Goal: Information Seeking & Learning: Learn about a topic

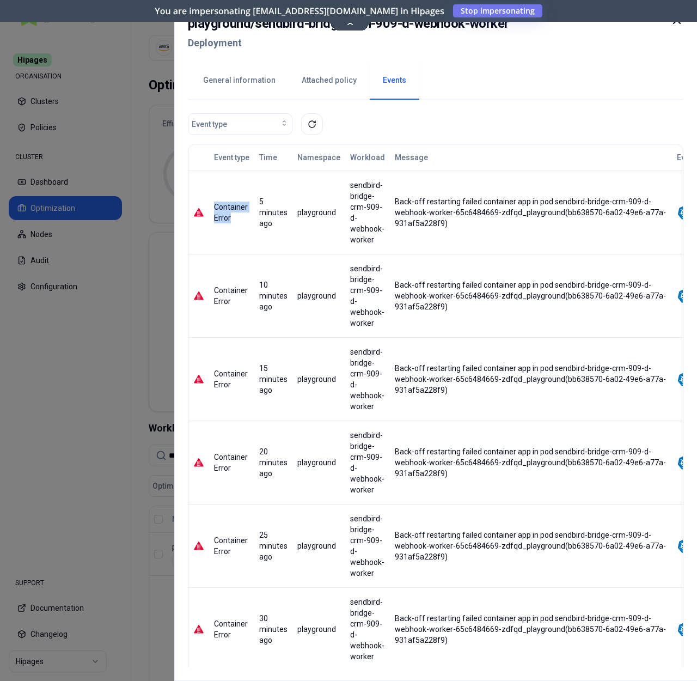
drag, startPoint x: 215, startPoint y: 204, endPoint x: 241, endPoint y: 221, distance: 31.4
click at [241, 221] on div "Container Error" at bounding box center [231, 213] width 35 height 22
copy div "Container Error"
click at [231, 85] on button "General information" at bounding box center [239, 81] width 99 height 38
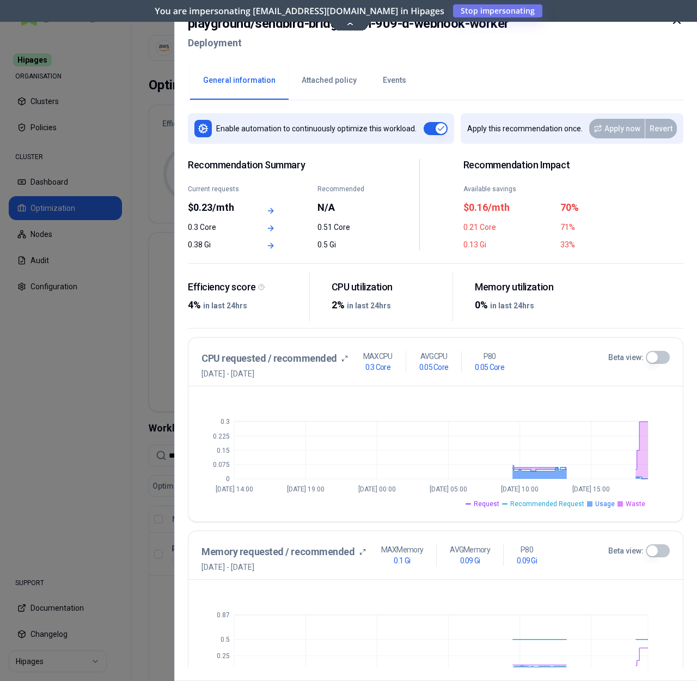
click at [386, 87] on button "Events" at bounding box center [395, 81] width 50 height 38
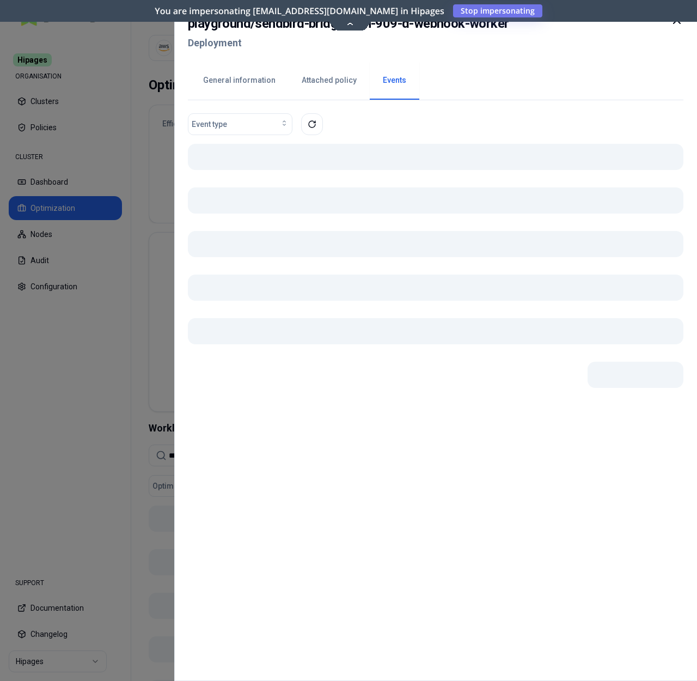
drag, startPoint x: 388, startPoint y: 198, endPoint x: 456, endPoint y: 225, distance: 72.6
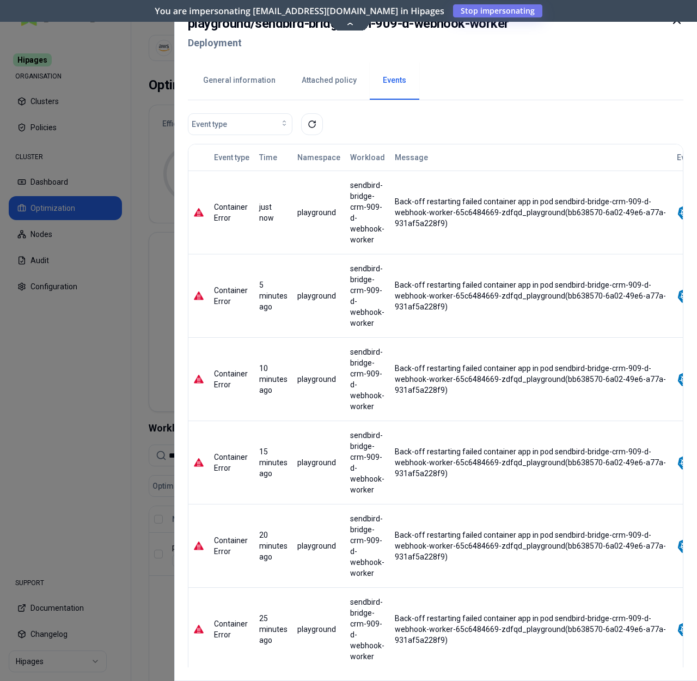
click at [391, 202] on div "Back-off restarting failed container app in pod sendbird-bridge-crm-909-d-webho…" at bounding box center [531, 212] width 281 height 33
drag, startPoint x: 349, startPoint y: 185, endPoint x: 380, endPoint y: 241, distance: 64.6
click at [380, 241] on div "sendbird-bridge-crm-909-d-webhook-worker" at bounding box center [368, 212] width 44 height 65
copy div "sendbird-bridge-crm-909-d-webhook-worker"
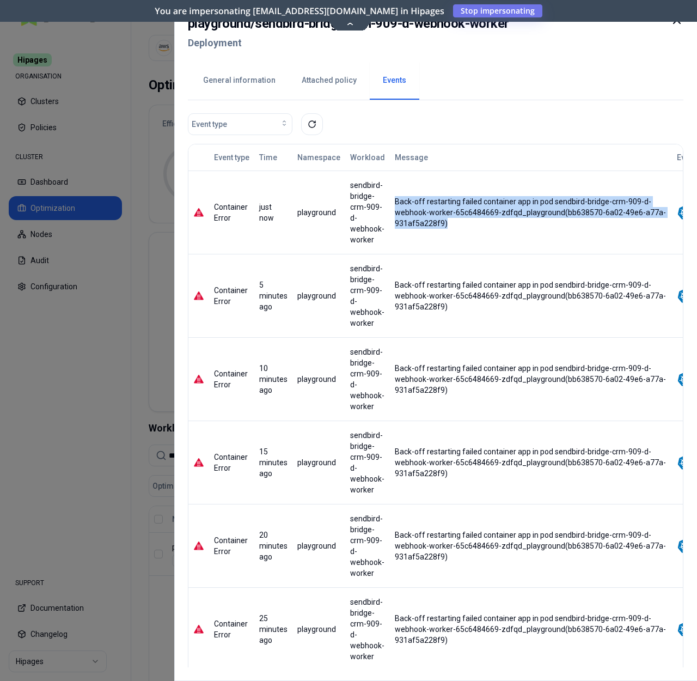
drag, startPoint x: 388, startPoint y: 200, endPoint x: 447, endPoint y: 230, distance: 65.8
click at [447, 230] on td "Back-off restarting failed container app in pod sendbird-bridge-crm-909-d-webho…" at bounding box center [531, 211] width 282 height 83
copy div "Back-off restarting failed container app in pod sendbird-bridge-crm-909-d-webho…"
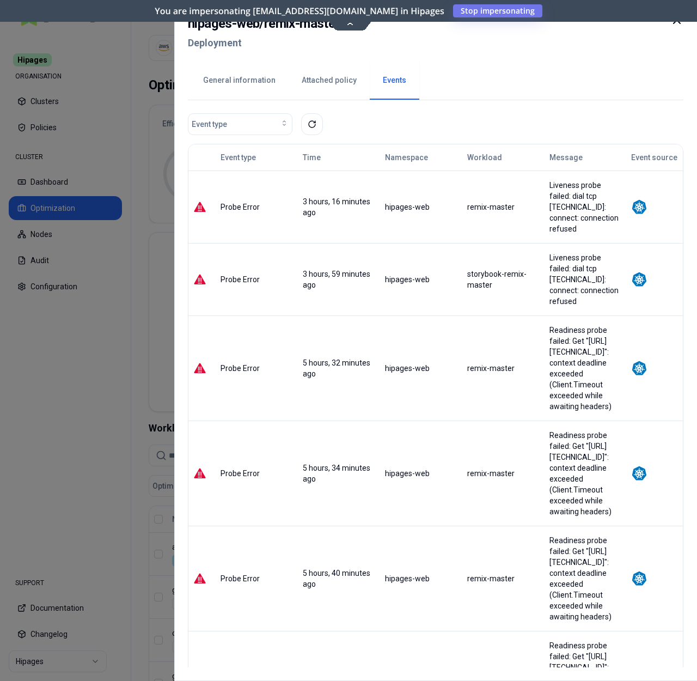
scroll to position [74, 0]
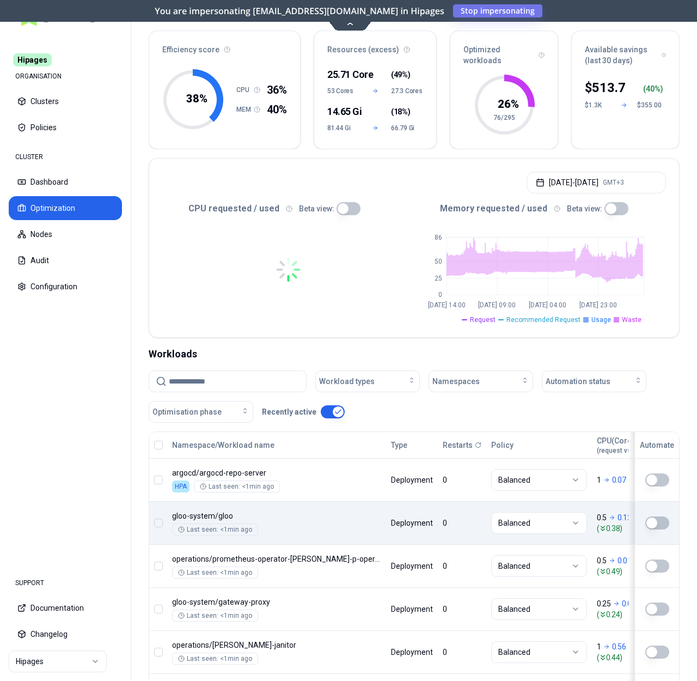
scroll to position [184, 0]
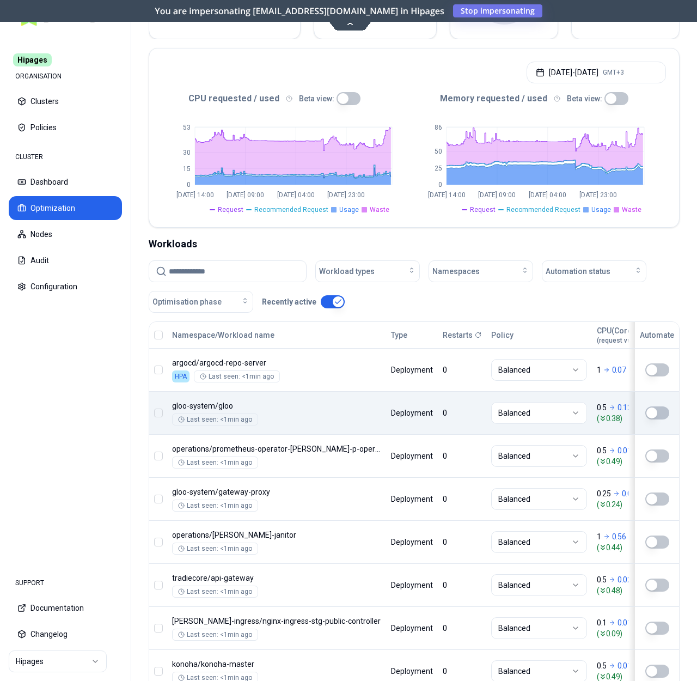
click at [247, 276] on input at bounding box center [234, 271] width 131 height 21
paste input "**********"
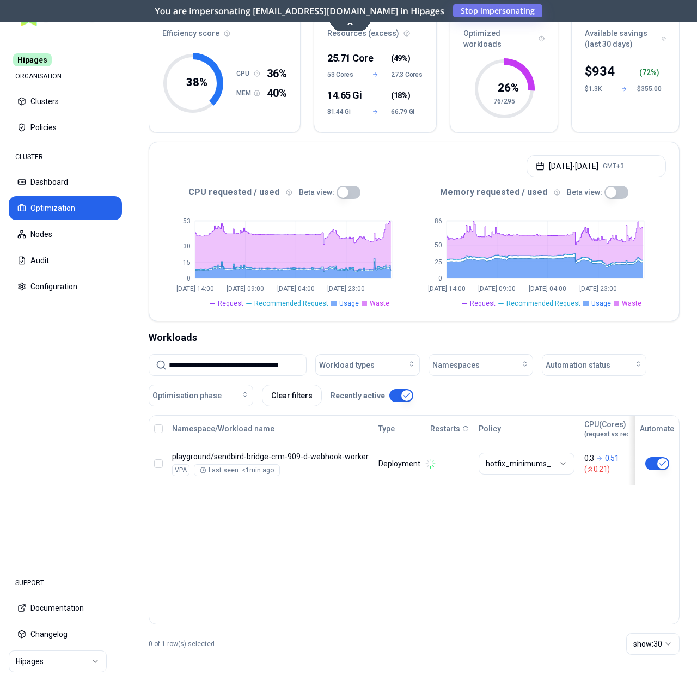
scroll to position [90, 0]
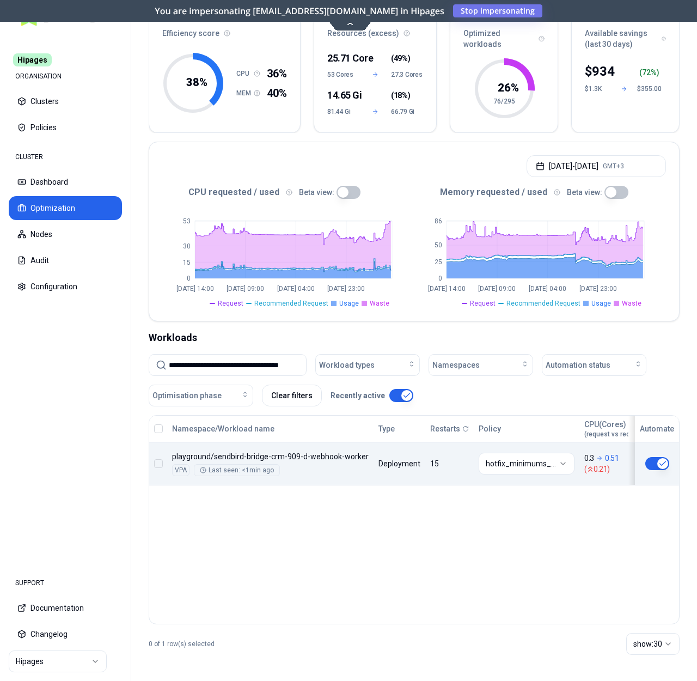
type input "**********"
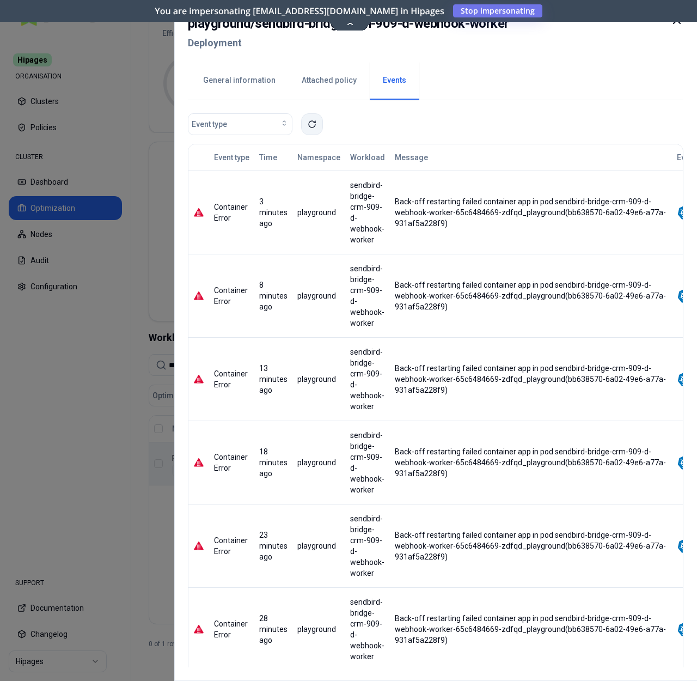
click at [312, 120] on icon at bounding box center [312, 124] width 9 height 9
click at [330, 75] on button "Attached policy" at bounding box center [329, 81] width 81 height 38
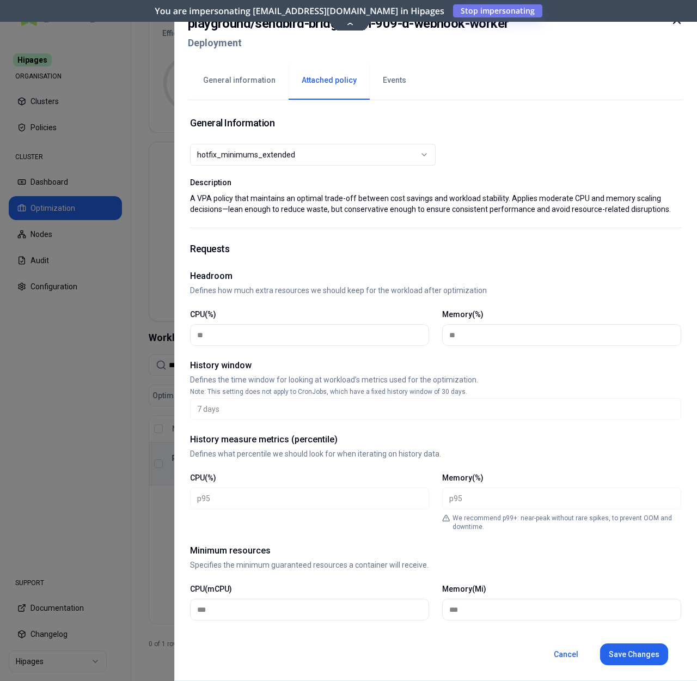
click at [233, 89] on button "General information" at bounding box center [239, 81] width 99 height 38
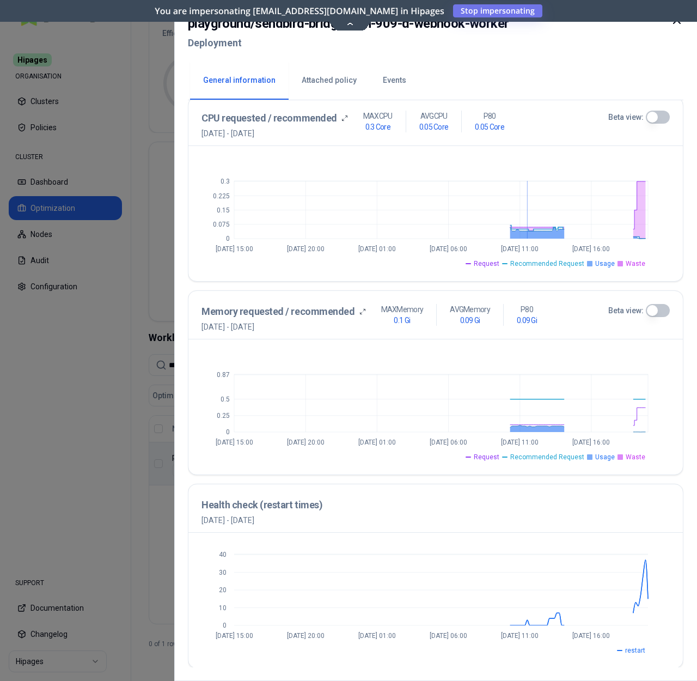
scroll to position [241, 0]
click at [674, 593] on div "0 10 20 30 40 Sep 17 15:00 Sep 18 20:00 Sep 20 01:00 Sep 21 06:00 Sep 22 11:00 …" at bounding box center [435, 599] width 495 height 135
click at [404, 89] on button "Events" at bounding box center [395, 81] width 50 height 38
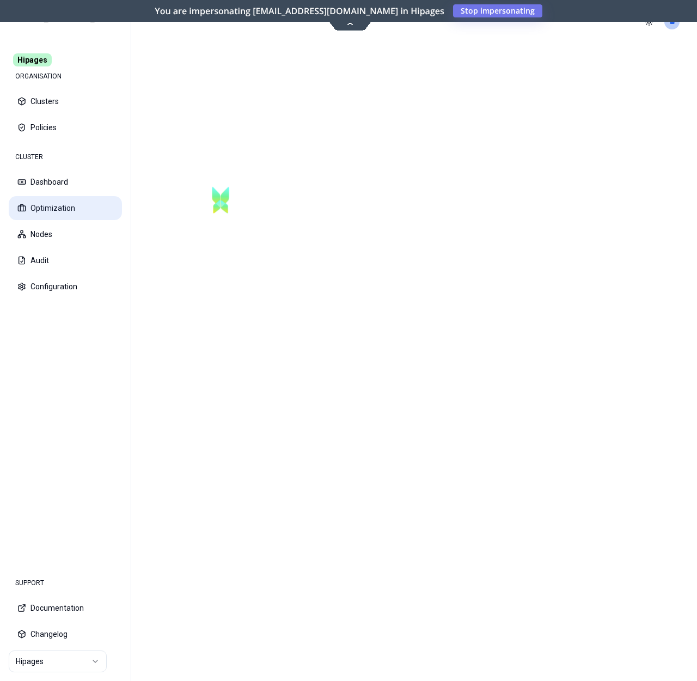
click at [83, 216] on button "Optimization" at bounding box center [65, 208] width 113 height 24
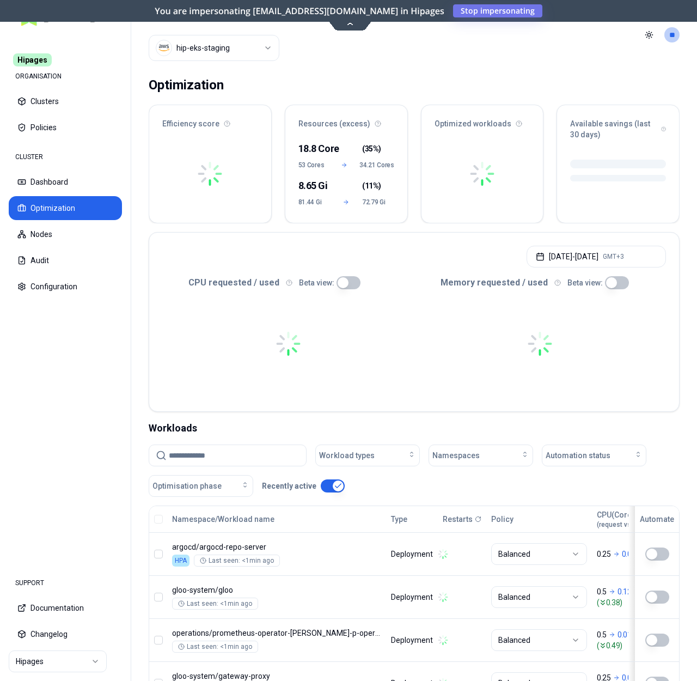
click at [84, 212] on button "Optimization" at bounding box center [65, 208] width 113 height 24
click at [284, 454] on input at bounding box center [234, 455] width 131 height 21
paste input "**********"
type input "**********"
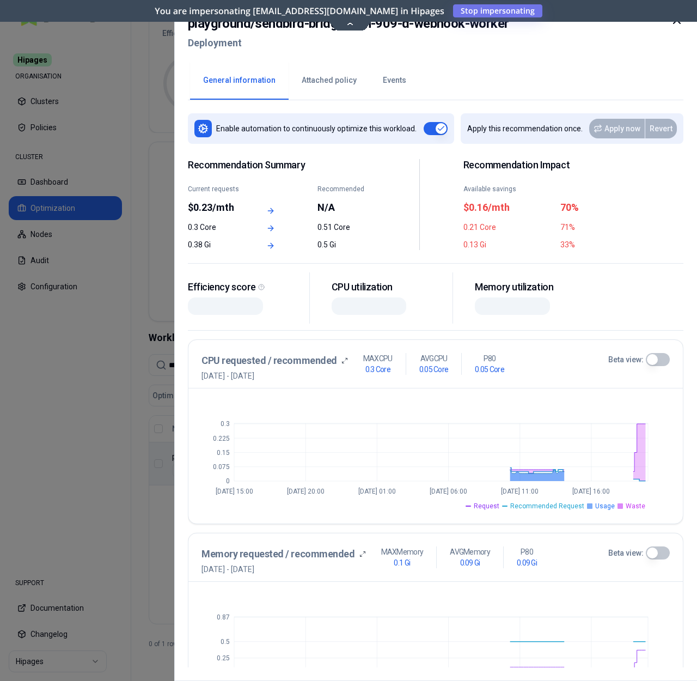
click at [374, 76] on button "Events" at bounding box center [395, 81] width 50 height 38
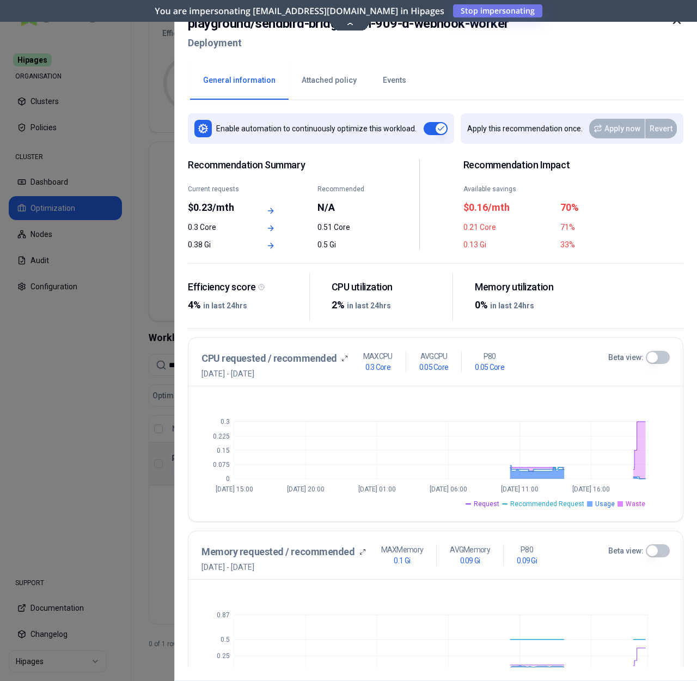
click at [381, 90] on button "Events" at bounding box center [395, 81] width 50 height 38
click at [386, 81] on button "Events" at bounding box center [395, 81] width 50 height 38
click at [388, 70] on button "Events" at bounding box center [395, 81] width 50 height 38
click at [382, 81] on button "Events" at bounding box center [395, 81] width 50 height 38
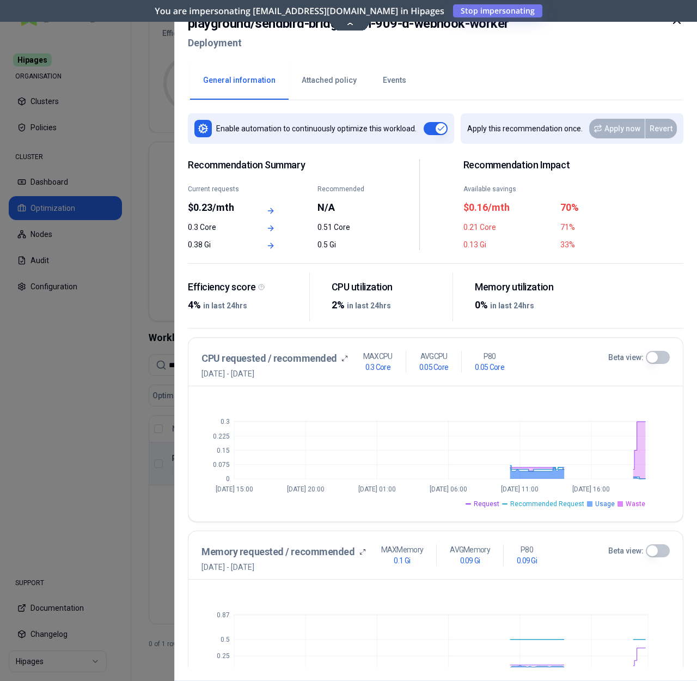
click at [341, 81] on button "Attached policy" at bounding box center [329, 81] width 81 height 38
drag, startPoint x: 341, startPoint y: 81, endPoint x: 351, endPoint y: 81, distance: 9.3
click at [342, 81] on button "Attached policy" at bounding box center [329, 81] width 81 height 38
click at [377, 80] on button "Events" at bounding box center [395, 81] width 50 height 38
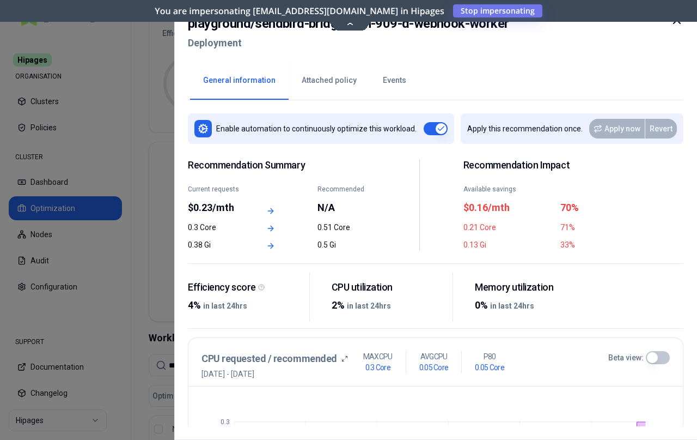
click at [384, 81] on button "Events" at bounding box center [395, 81] width 50 height 38
click at [289, 71] on button "Attached policy" at bounding box center [329, 81] width 81 height 38
click at [407, 78] on button "Events" at bounding box center [395, 81] width 50 height 38
click at [388, 86] on button "Events" at bounding box center [395, 81] width 50 height 38
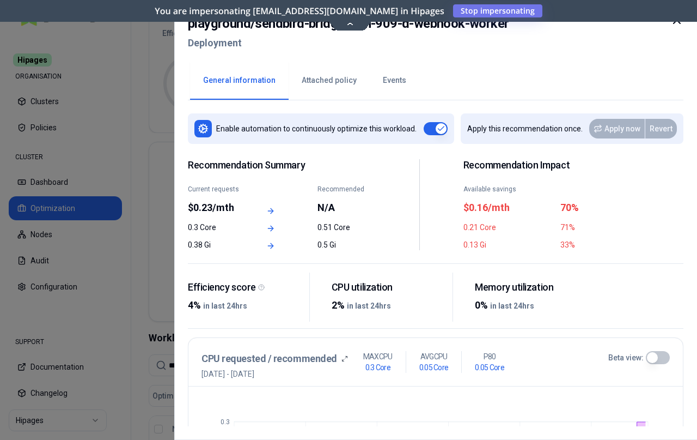
click at [388, 86] on button "Events" at bounding box center [395, 81] width 50 height 38
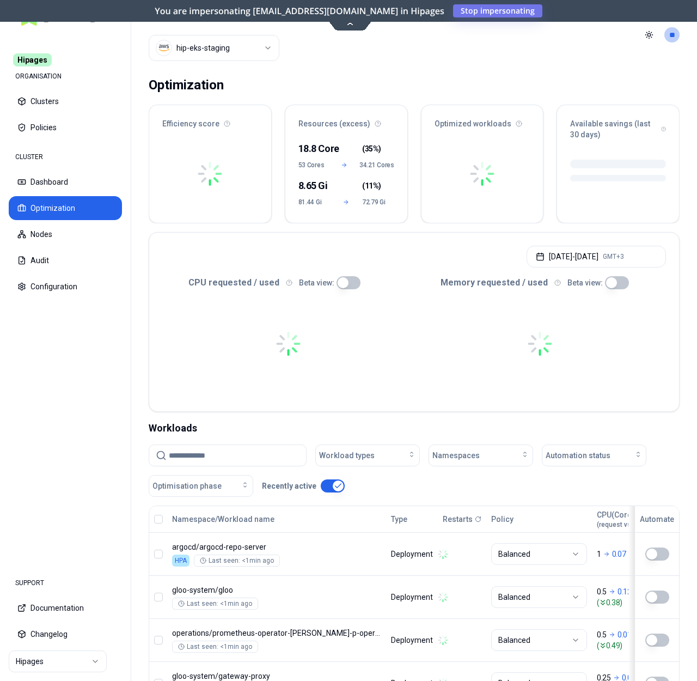
scroll to position [232, 0]
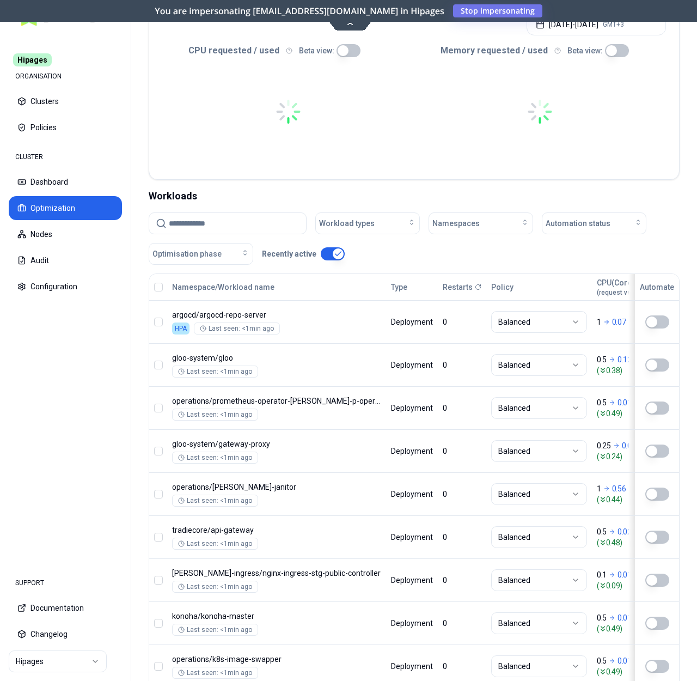
click at [222, 228] on input at bounding box center [234, 223] width 131 height 21
paste input "**********"
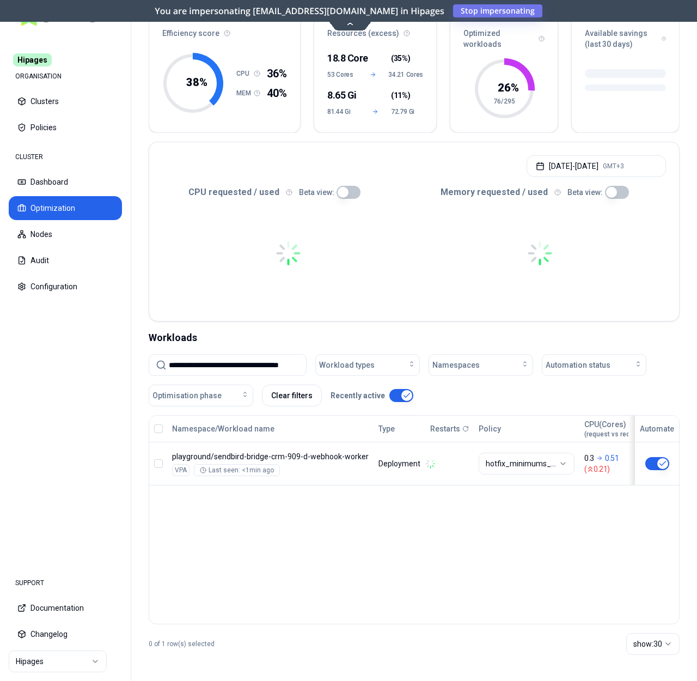
type input "**********"
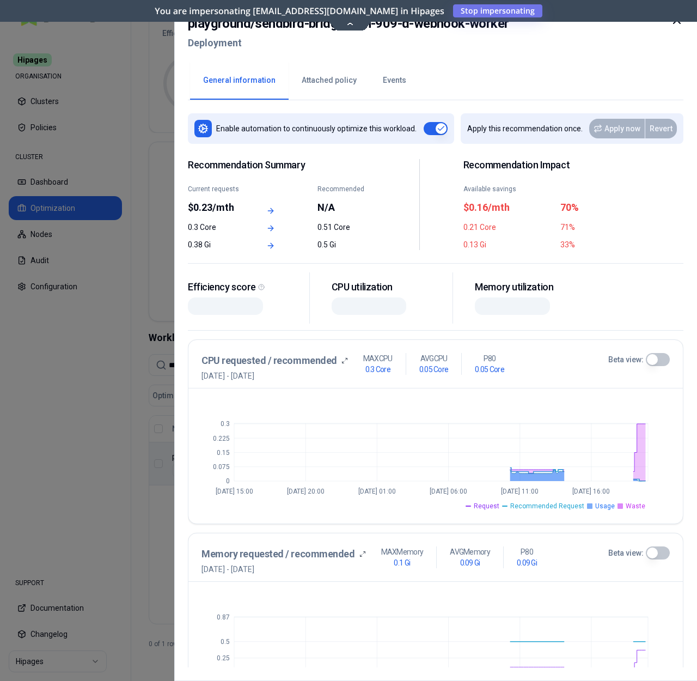
click at [389, 80] on button "Events" at bounding box center [395, 81] width 50 height 38
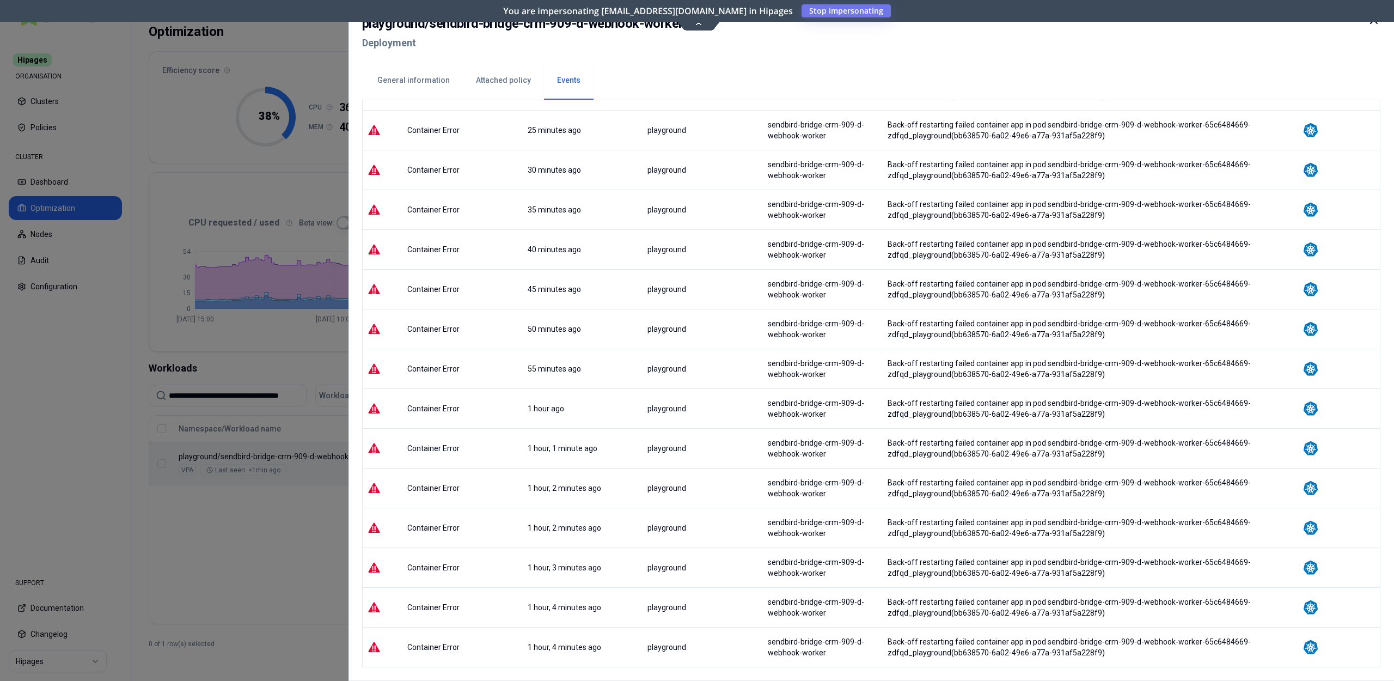
scroll to position [736, 0]
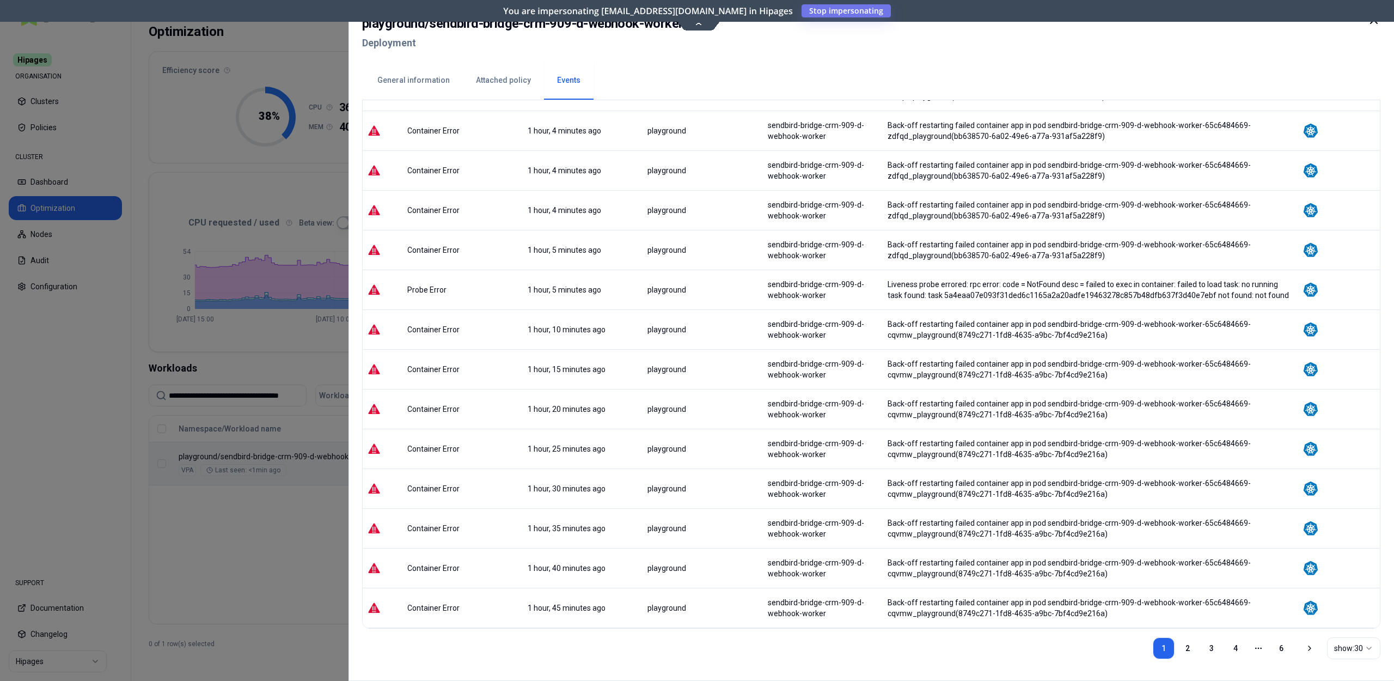
click at [697, 651] on div "show: 30" at bounding box center [1349, 648] width 31 height 11
click at [697, 647] on link "2" at bounding box center [1188, 648] width 22 height 22
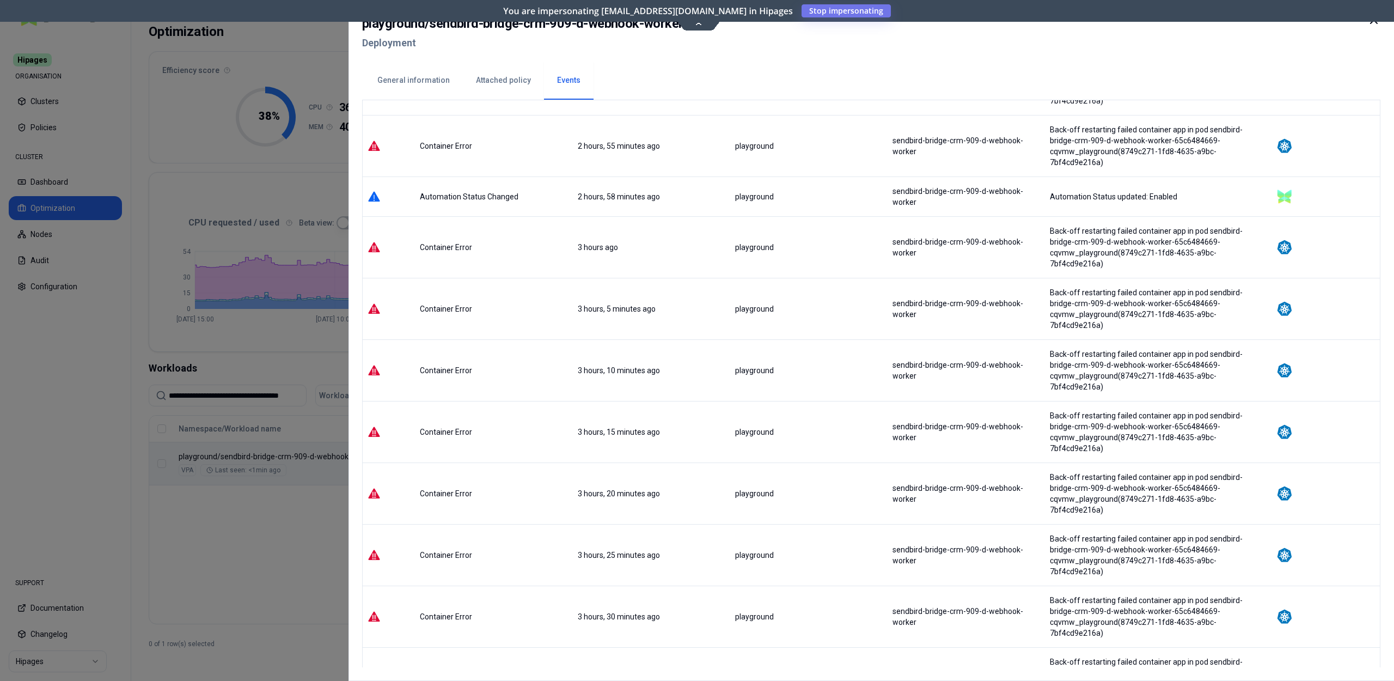
scroll to position [1046, 0]
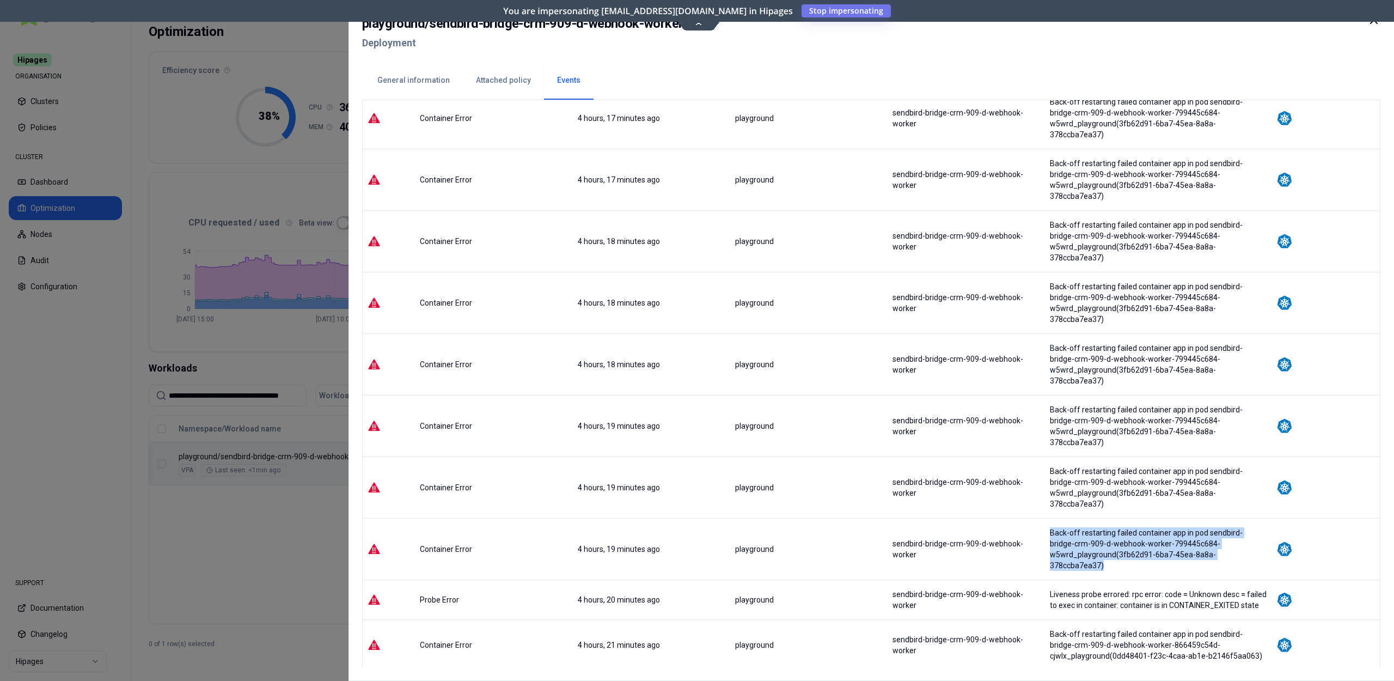
drag, startPoint x: 1054, startPoint y: 286, endPoint x: 1060, endPoint y: 324, distance: 38.0
click at [697, 518] on td "Back-off restarting failed container app in pod sendbird-bridge-crm-909-d-webho…" at bounding box center [1158, 549] width 227 height 62
click at [697, 589] on div "Liveness probe errored: rpc error: code = Unknown desc = failed to exec in cont…" at bounding box center [1158, 600] width 225 height 22
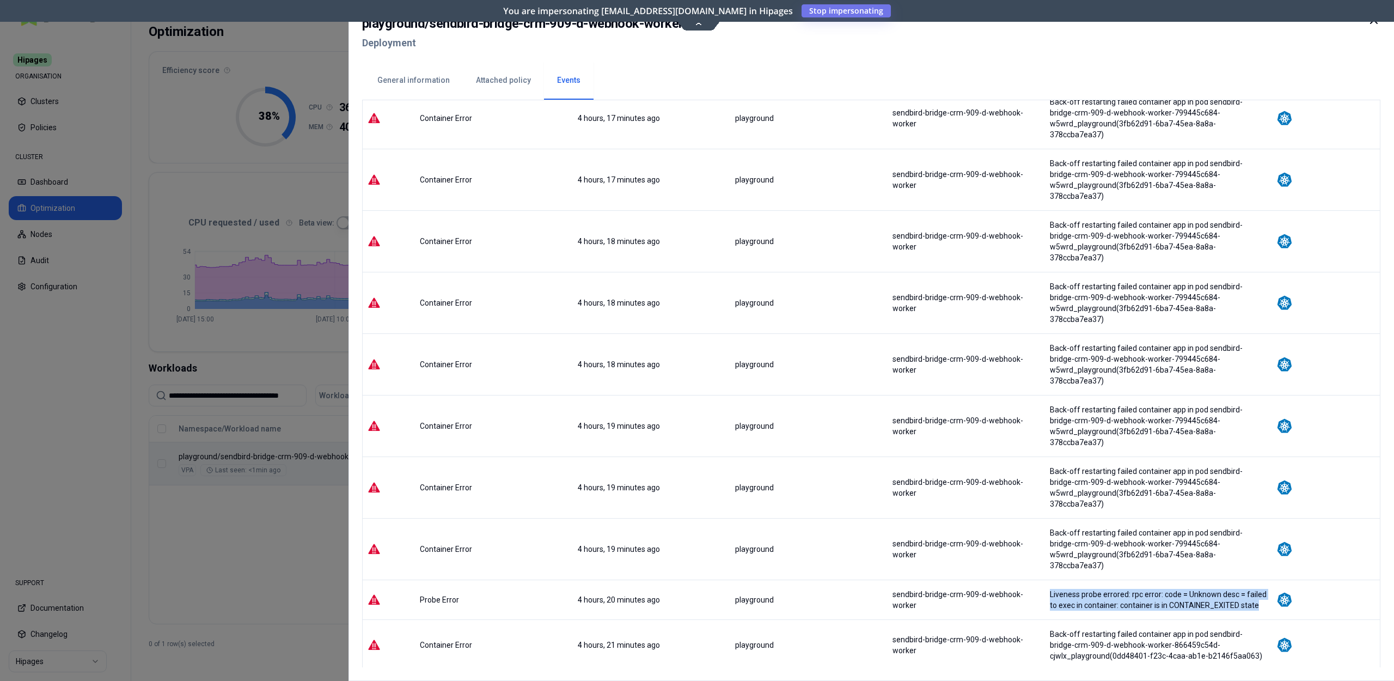
drag, startPoint x: 1058, startPoint y: 335, endPoint x: 1080, endPoint y: 360, distance: 32.8
click at [697, 589] on div "Liveness probe errored: rpc error: code = Unknown desc = failed to exec in cont…" at bounding box center [1158, 600] width 217 height 22
copy div "Liveness probe errored: rpc error: code = Unknown desc = failed to exec in cont…"
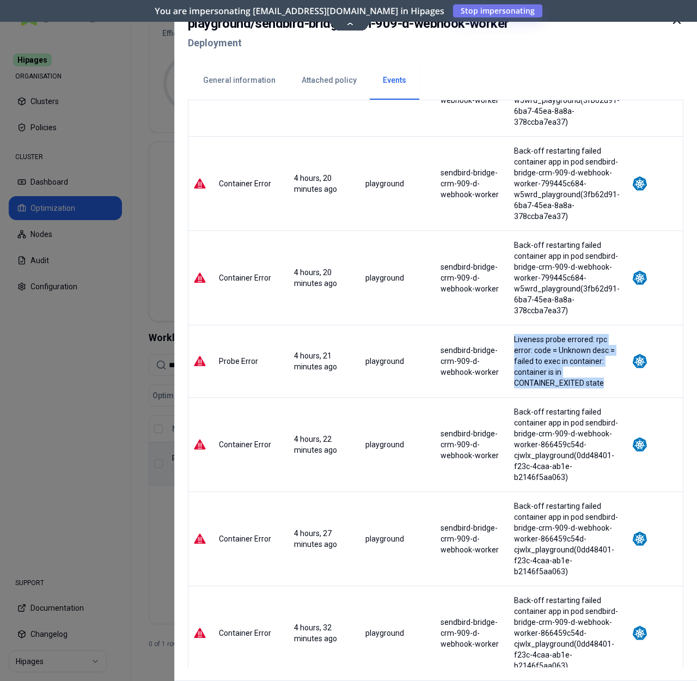
scroll to position [2116, 0]
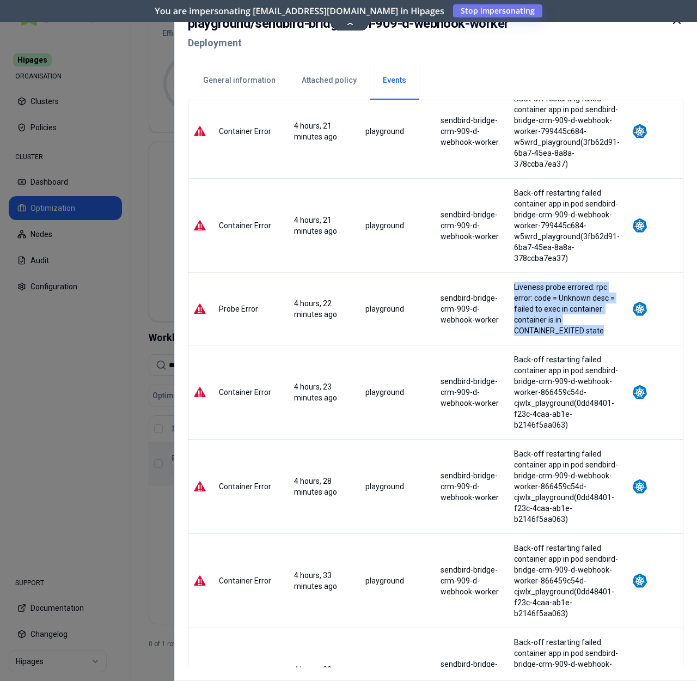
click at [572, 276] on td "Liveness probe errored: rpc error: code = Unknown desc = failed to exec in cont…" at bounding box center [568, 308] width 118 height 72
click at [565, 282] on div "Liveness probe errored: rpc error: code = Unknown desc = failed to exec in cont…" at bounding box center [568, 309] width 108 height 54
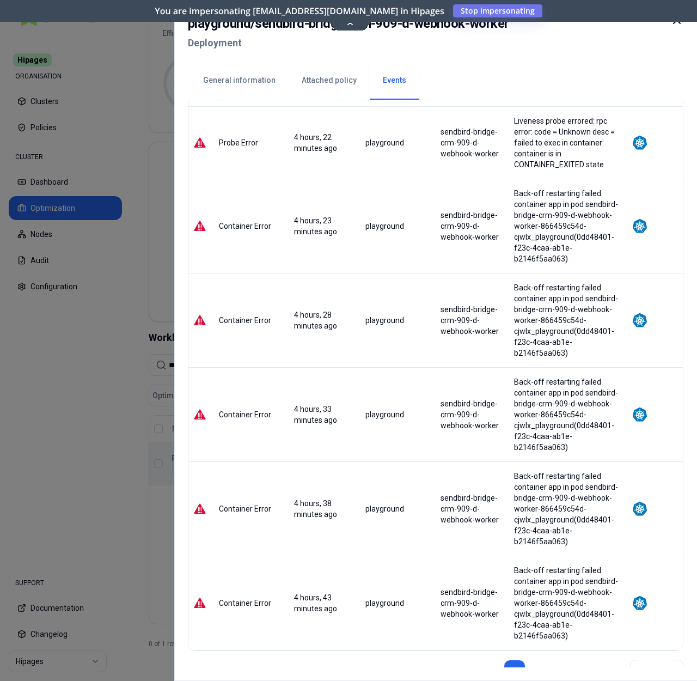
scroll to position [2304, 0]
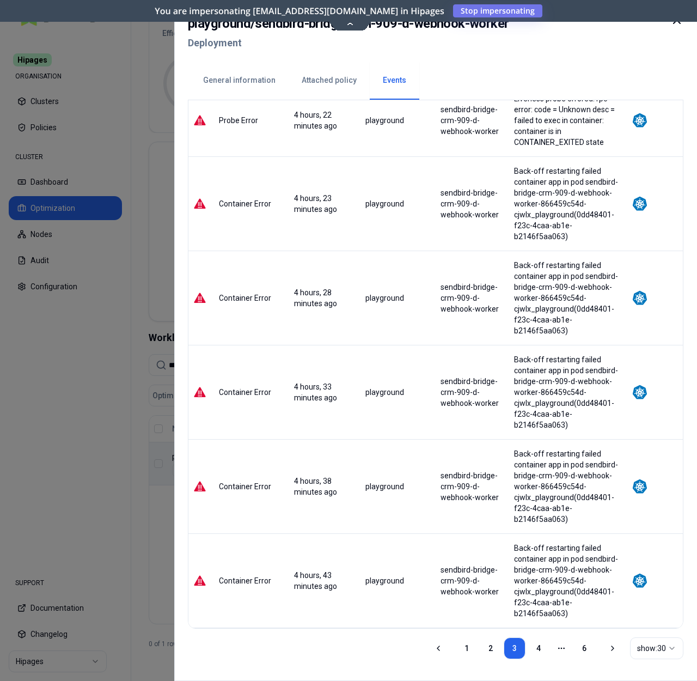
click at [534, 650] on link "4" at bounding box center [539, 648] width 22 height 22
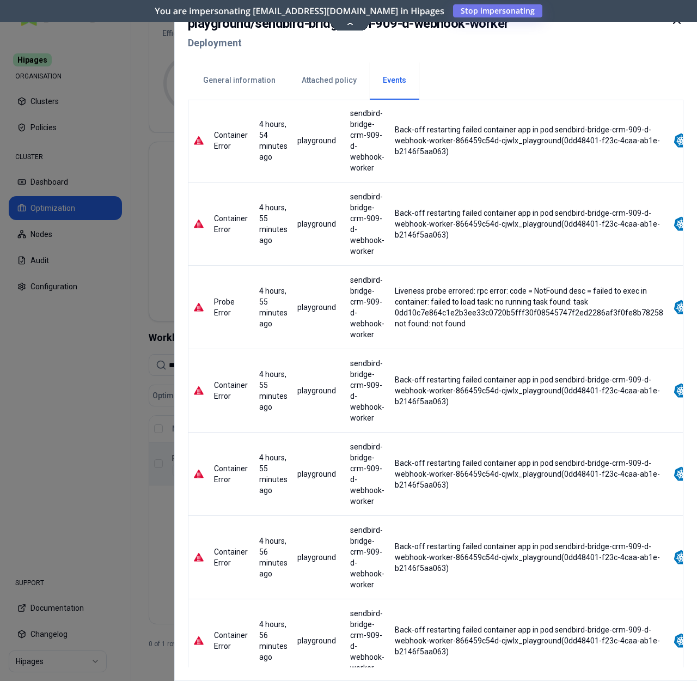
scroll to position [295, 0]
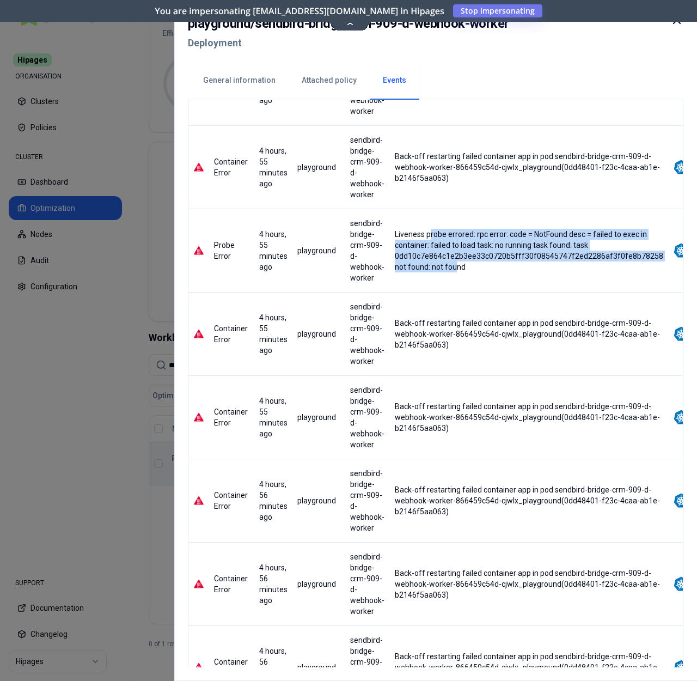
drag, startPoint x: 426, startPoint y: 228, endPoint x: 448, endPoint y: 266, distance: 44.2
click at [448, 266] on div "Liveness probe errored: rpc error: code = NotFound desc = failed to exec in con…" at bounding box center [529, 251] width 269 height 44
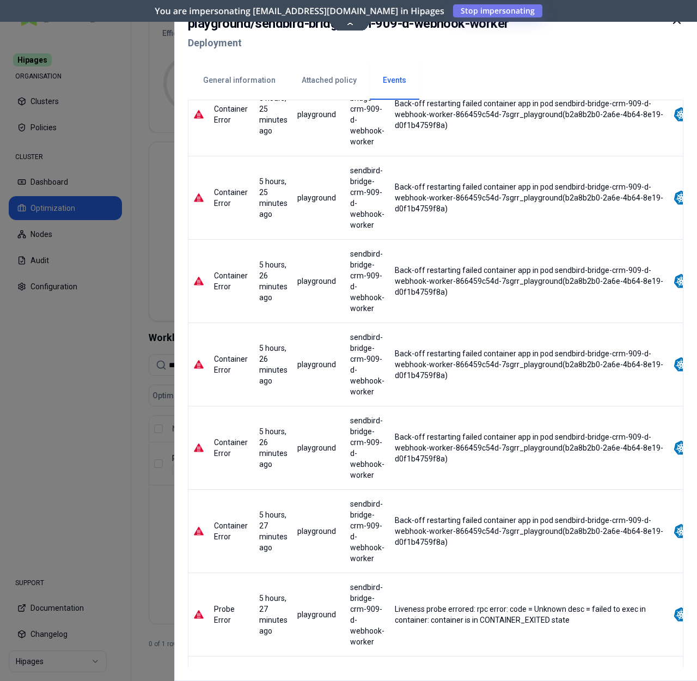
scroll to position [2051, 0]
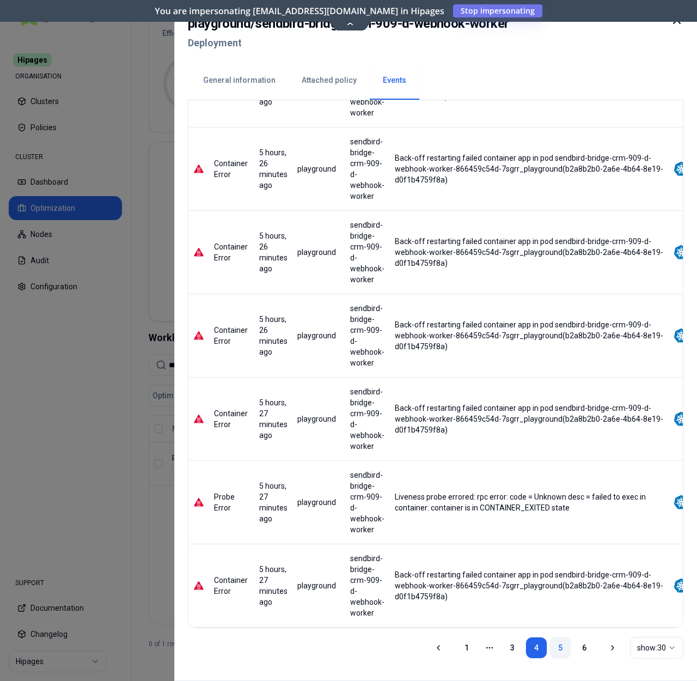
click at [554, 647] on link "5" at bounding box center [561, 648] width 22 height 22
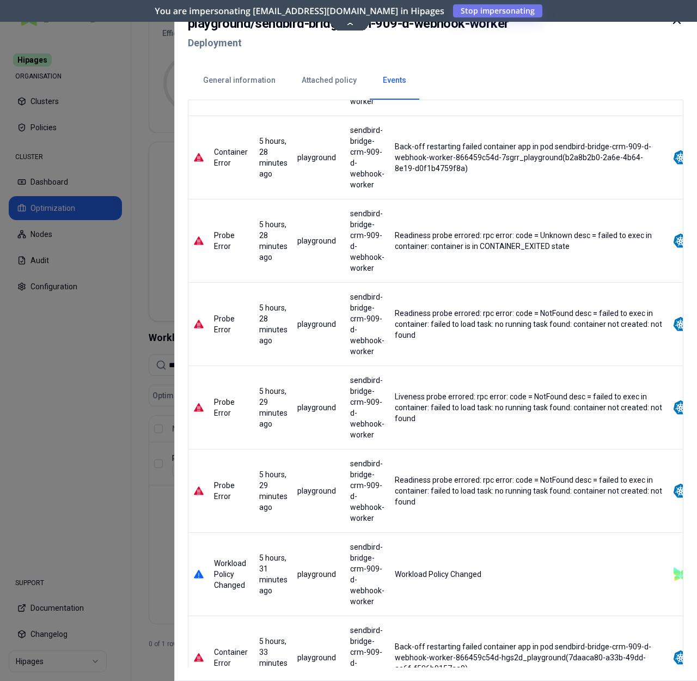
scroll to position [298, 0]
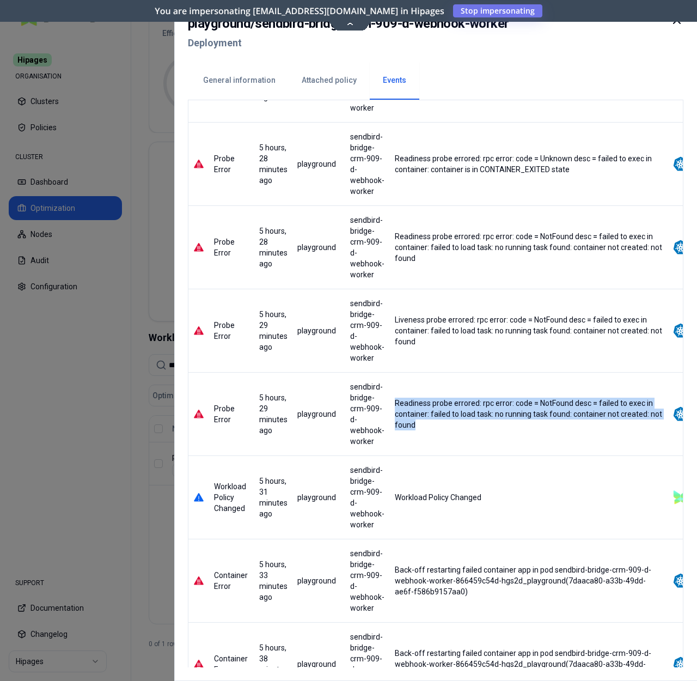
drag, startPoint x: 386, startPoint y: 399, endPoint x: 439, endPoint y: 427, distance: 59.9
click at [439, 427] on div "Readiness probe errored: rpc error: code = NotFound desc = failed to exec in co…" at bounding box center [529, 414] width 277 height 33
click at [439, 427] on div "Readiness probe errored: rpc error: code = NotFound desc = failed to exec in co…" at bounding box center [529, 414] width 268 height 33
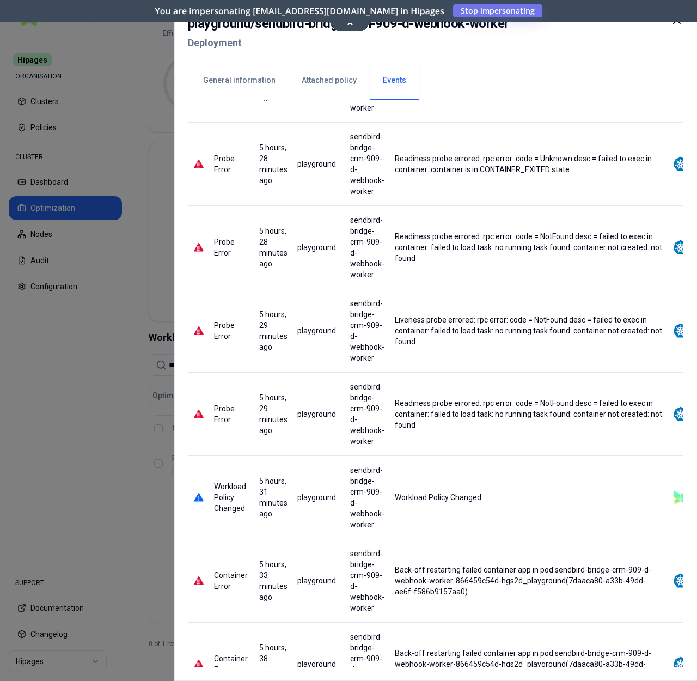
drag, startPoint x: 438, startPoint y: 493, endPoint x: 453, endPoint y: 493, distance: 14.7
click at [438, 493] on div "Workload Policy Changed" at bounding box center [529, 497] width 268 height 11
click at [673, 495] on img at bounding box center [681, 497] width 16 height 16
click at [668, 508] on td at bounding box center [696, 496] width 56 height 83
click at [673, 494] on img at bounding box center [681, 497] width 16 height 16
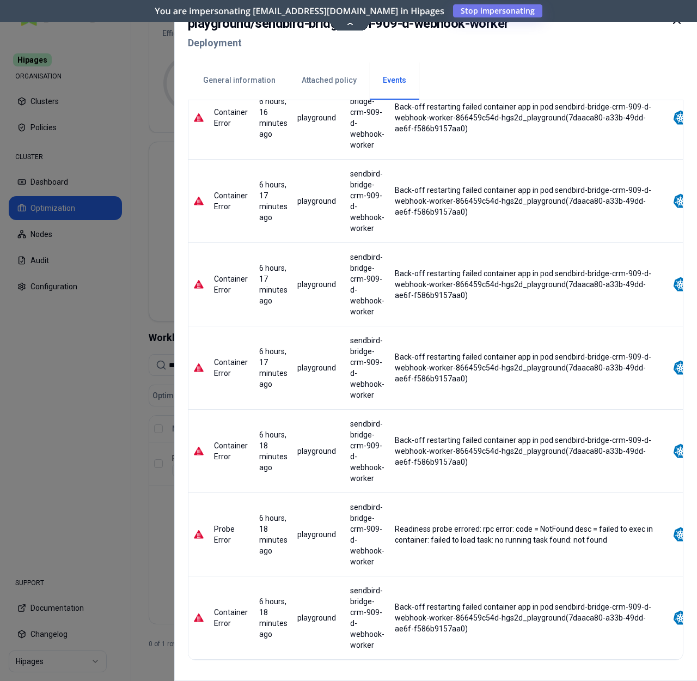
scroll to position [2051, 0]
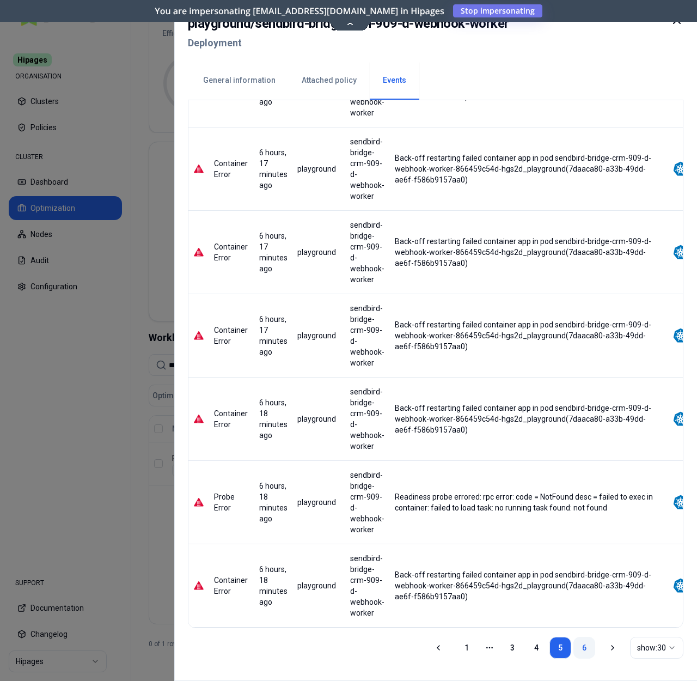
click at [577, 649] on link "6" at bounding box center [585, 648] width 22 height 22
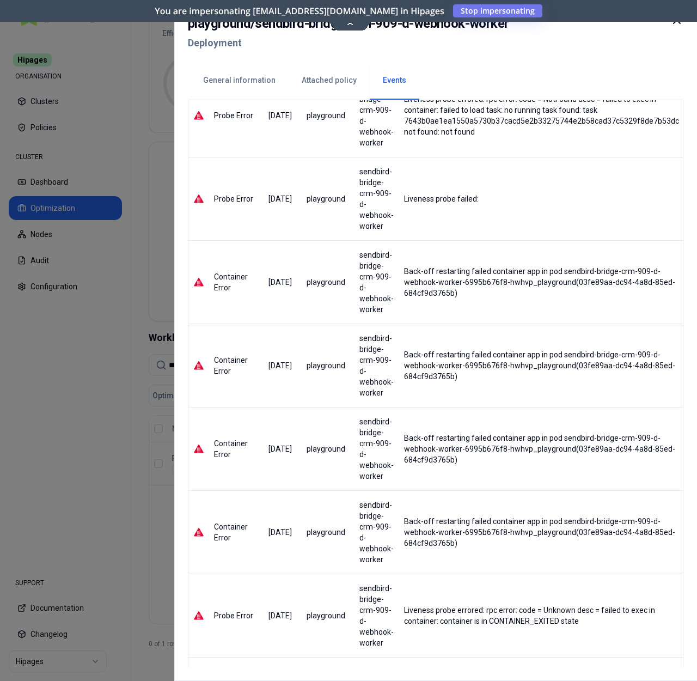
scroll to position [758, 0]
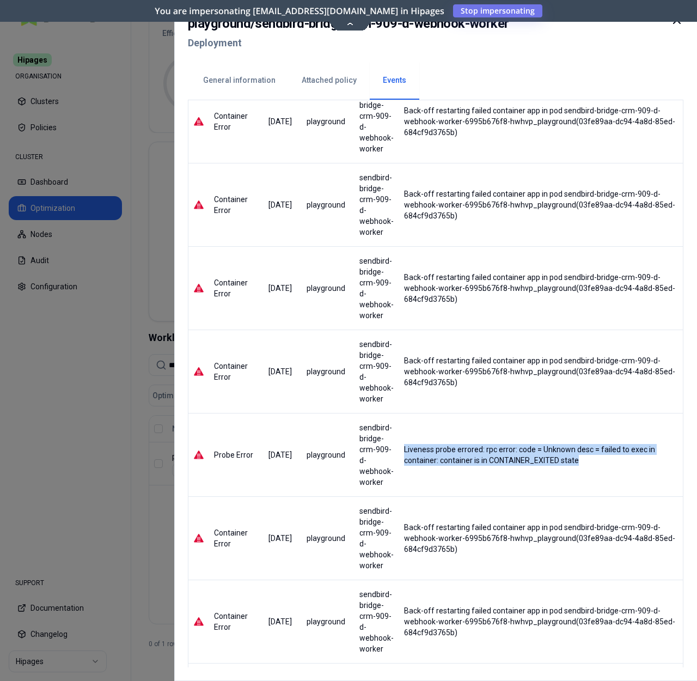
drag, startPoint x: 419, startPoint y: 436, endPoint x: 572, endPoint y: 461, distance: 155.6
click at [572, 461] on td "Liveness probe errored: rpc error: code = Unknown desc = failed to exec in cont…" at bounding box center [541, 454] width 285 height 83
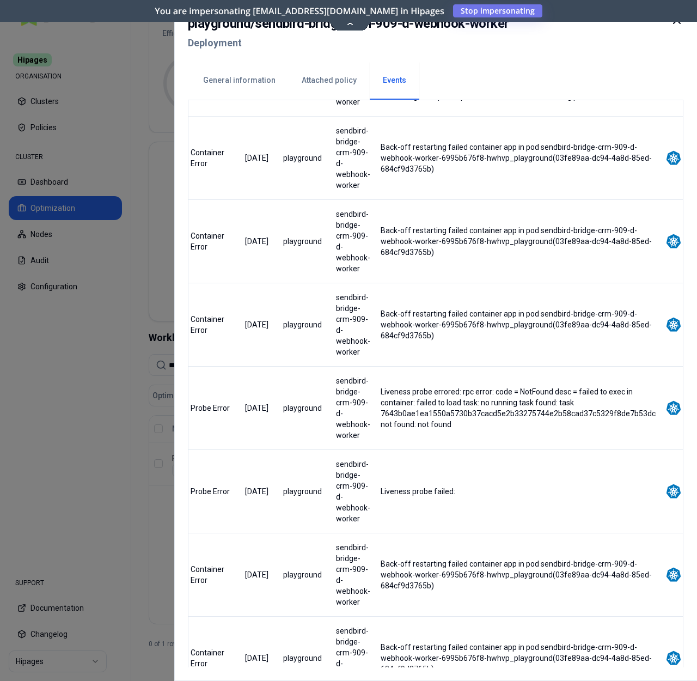
scroll to position [0, 0]
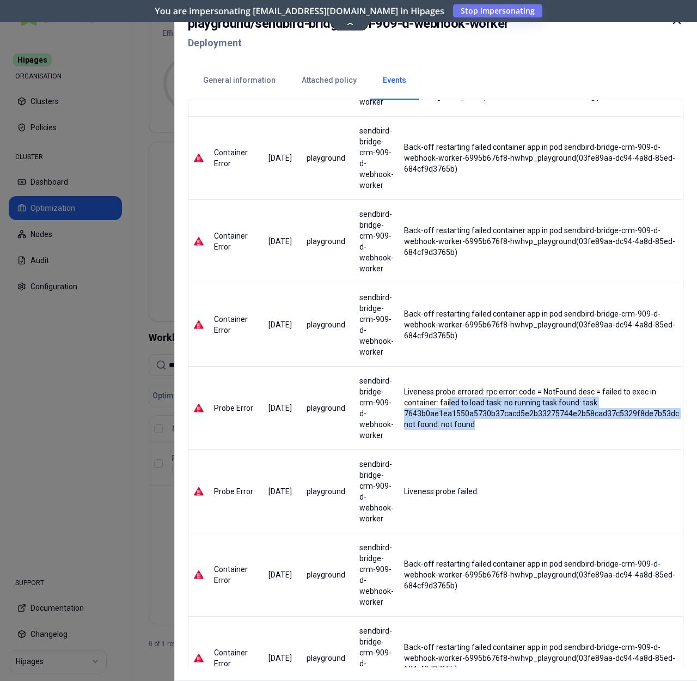
drag, startPoint x: 443, startPoint y: 398, endPoint x: 493, endPoint y: 443, distance: 67.5
click at [493, 443] on td "Liveness probe errored: rpc error: code = NotFound desc = failed to exec in con…" at bounding box center [541, 407] width 285 height 83
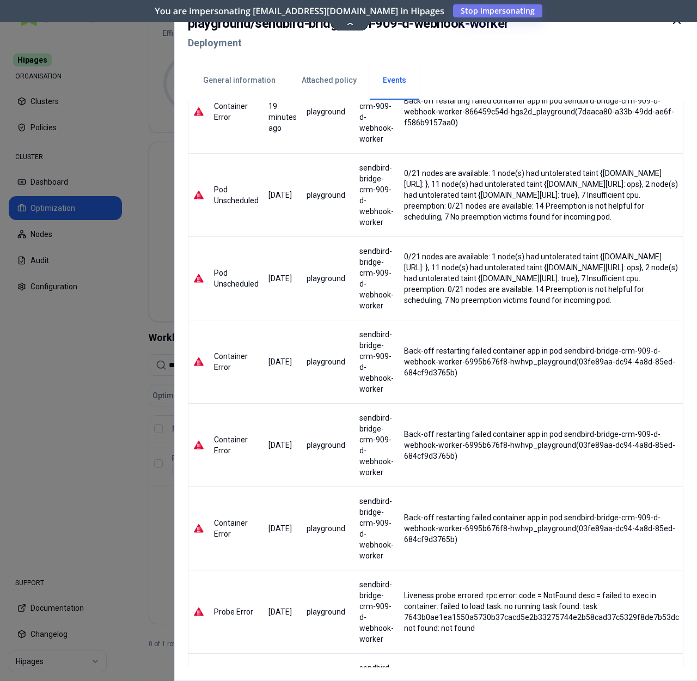
scroll to position [98, 0]
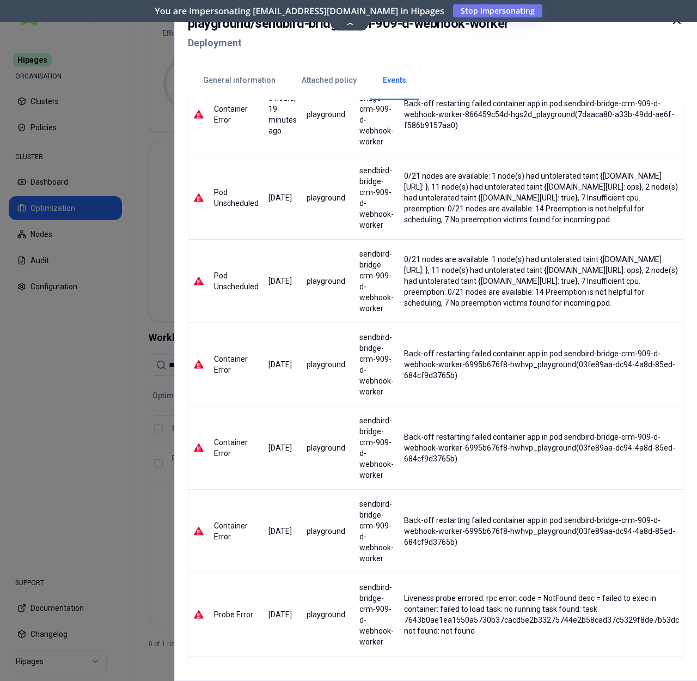
drag, startPoint x: 397, startPoint y: 255, endPoint x: 649, endPoint y: 300, distance: 256.1
click at [649, 300] on div "0/21 nodes are available: 1 node(s) had untolerated taint {karpenter.sh/disrupt…" at bounding box center [542, 281] width 284 height 54
copy div "0/21 nodes are available: 1 node(s) had untolerated taint {karpenter.sh/disrupt…"
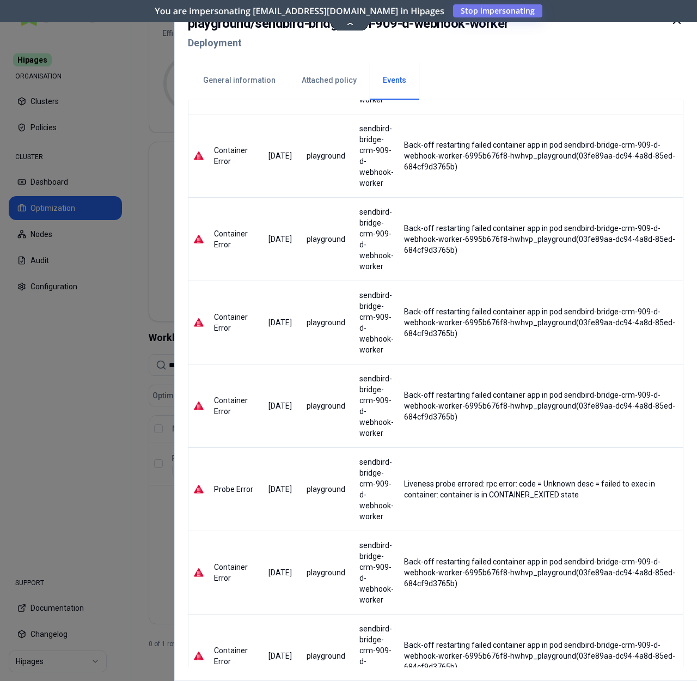
scroll to position [0, 0]
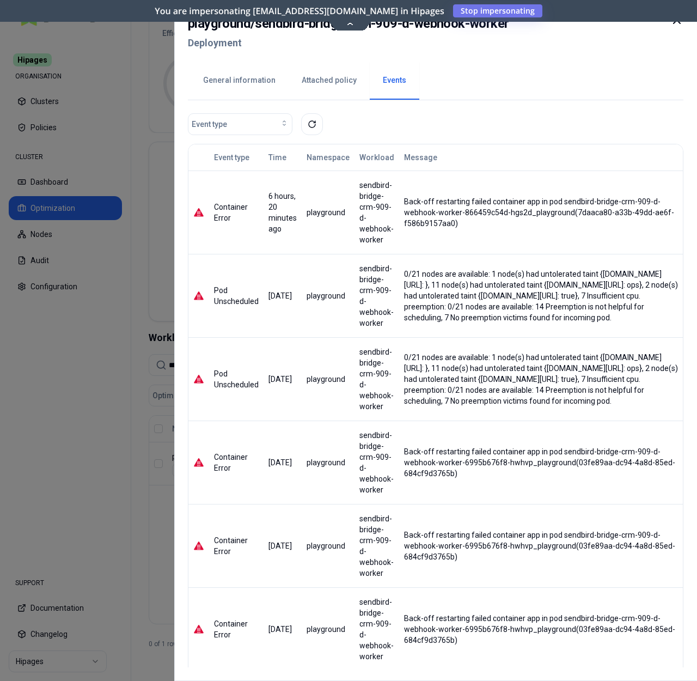
click at [217, 73] on button "General information" at bounding box center [239, 81] width 99 height 38
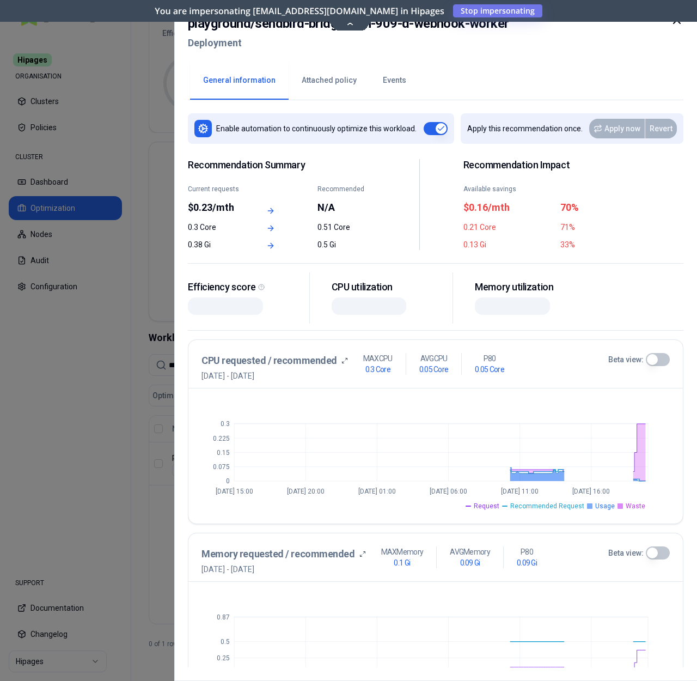
click at [382, 90] on button "Events" at bounding box center [395, 81] width 50 height 38
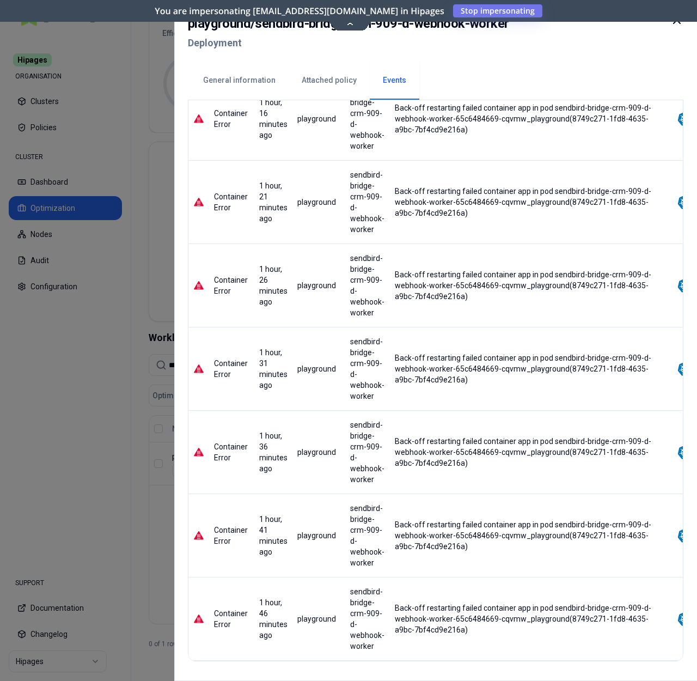
scroll to position [2051, 0]
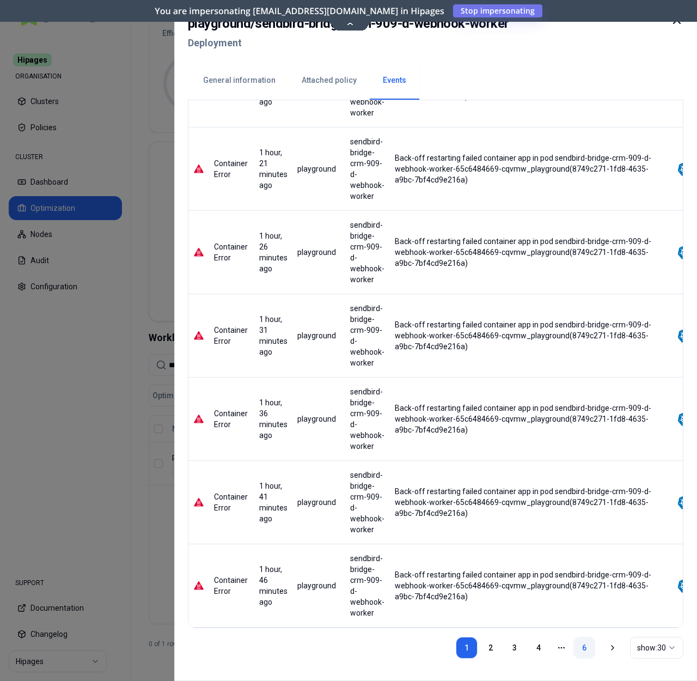
click at [588, 647] on link "6" at bounding box center [585, 648] width 22 height 22
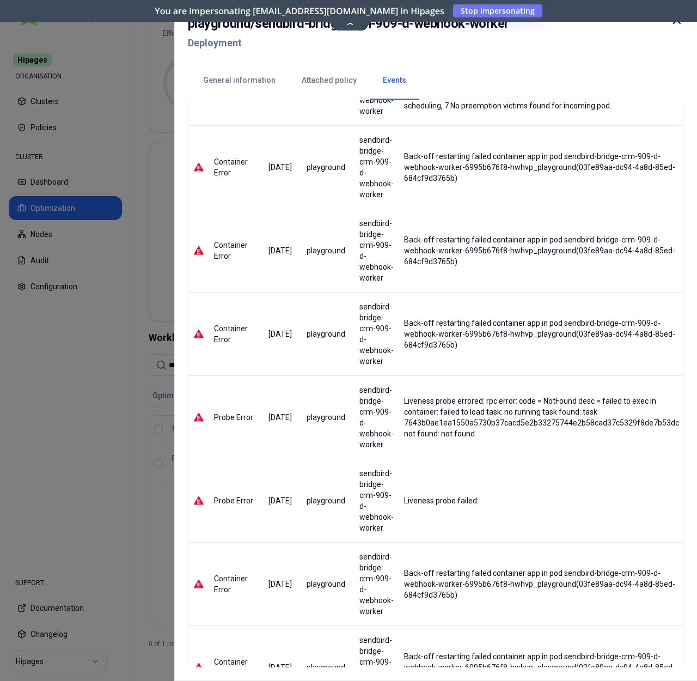
scroll to position [0, 0]
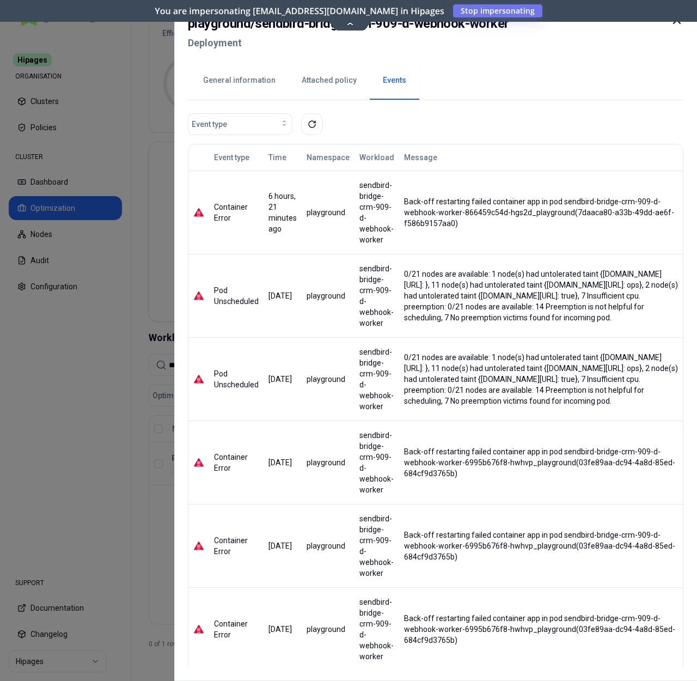
drag, startPoint x: 398, startPoint y: 356, endPoint x: 649, endPoint y: 405, distance: 255.8
click at [649, 405] on div "0/21 nodes are available: 1 node(s) had untolerated taint {karpenter.sh/disrupt…" at bounding box center [542, 379] width 284 height 54
copy div "0/21 nodes are available: 1 node(s) had untolerated taint {karpenter.sh/disrupt…"
click at [251, 81] on button "General information" at bounding box center [239, 81] width 99 height 38
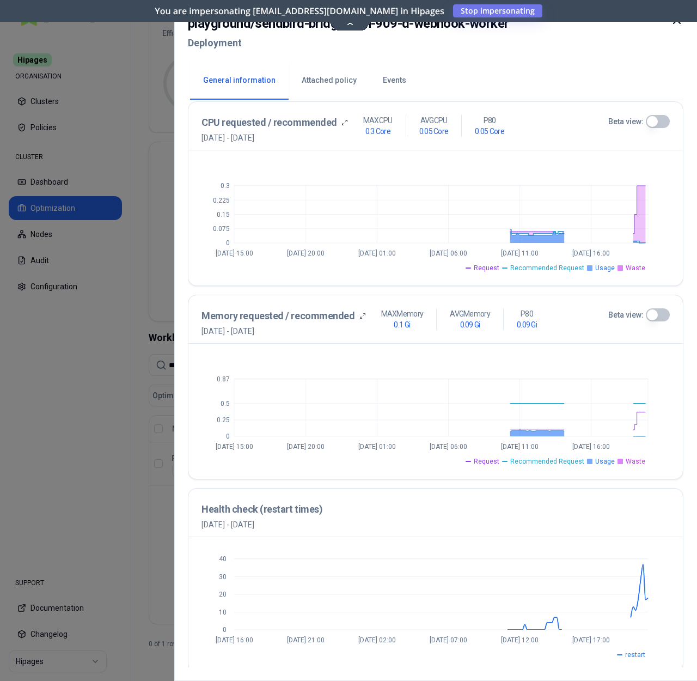
scroll to position [241, 0]
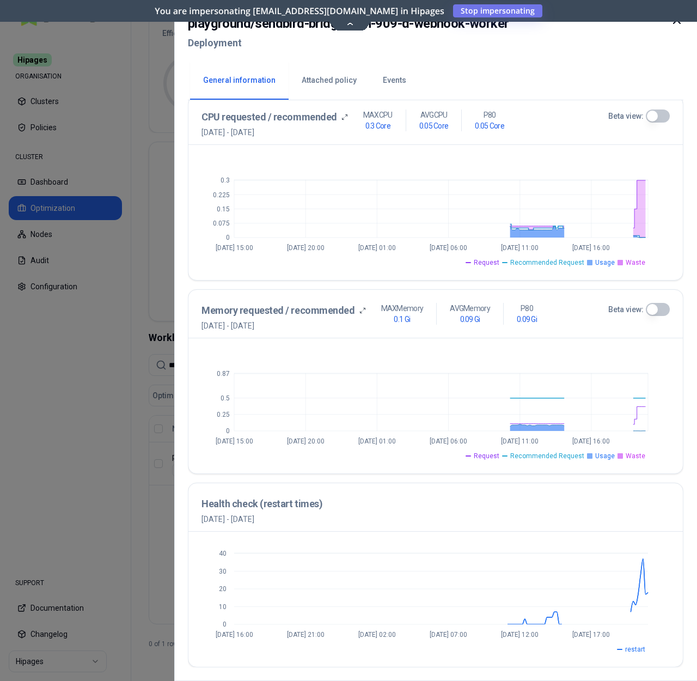
click at [660, 308] on button "Beta view:" at bounding box center [658, 309] width 24 height 13
drag, startPoint x: 255, startPoint y: 24, endPoint x: 529, endPoint y: 29, distance: 274.5
click at [529, 29] on div "playground / sendbird-bridge-crm-909-d-webhook-worker Deployment" at bounding box center [436, 37] width 496 height 46
copy h2 "sendbird-bridge-crm-909-d-webhook-worker"
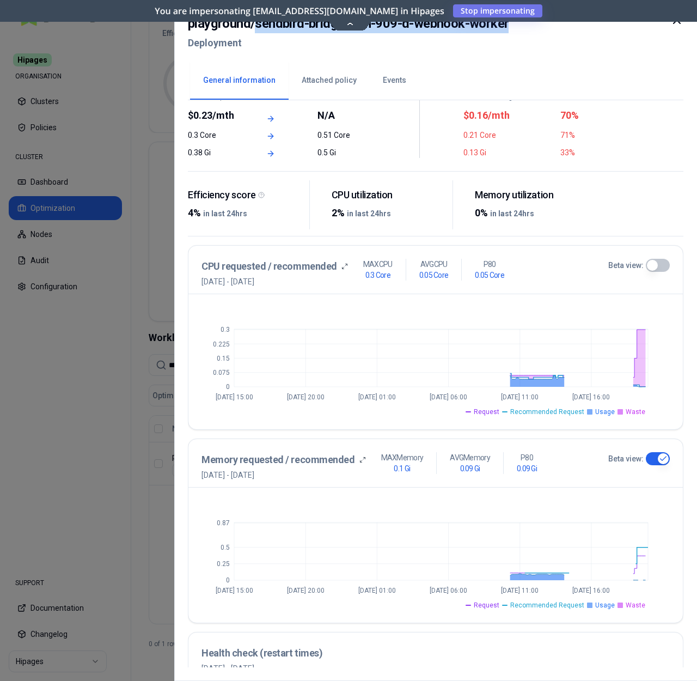
scroll to position [0, 0]
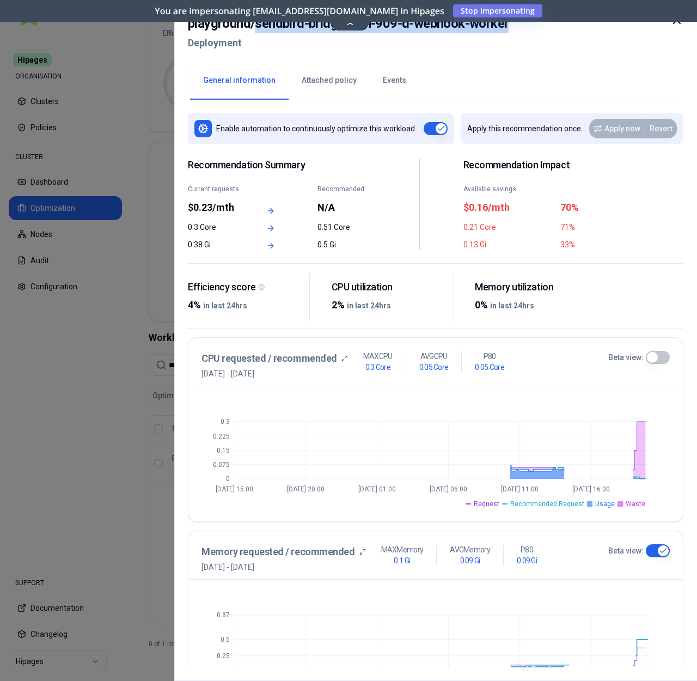
click at [663, 358] on button "Beta view:" at bounding box center [658, 357] width 24 height 13
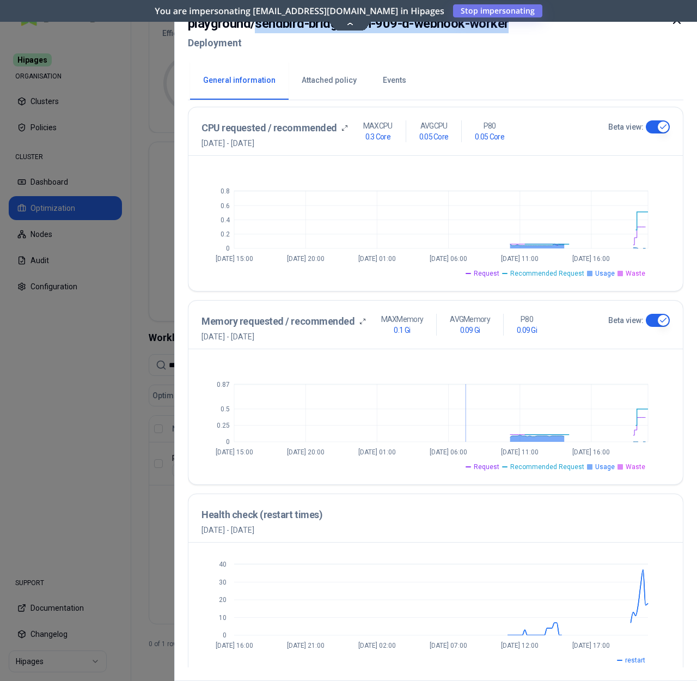
scroll to position [241, 0]
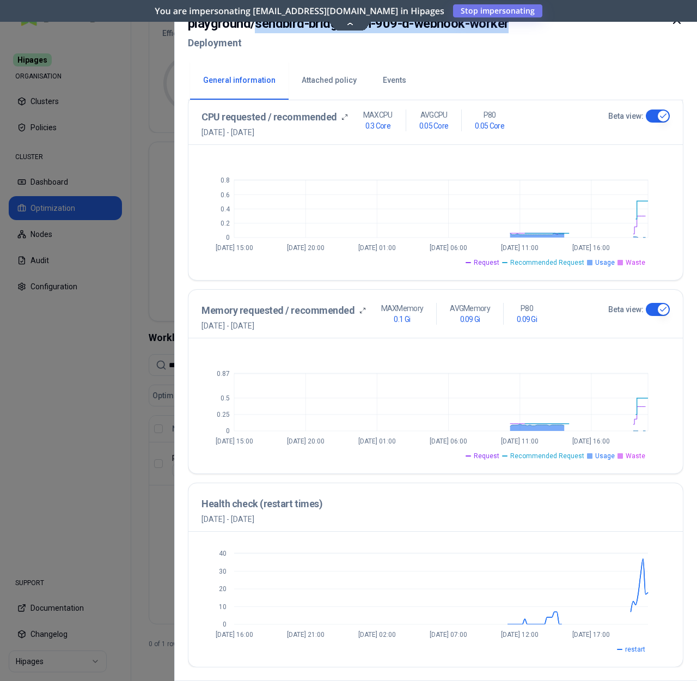
click at [588, 378] on icon "0 0.25 0.5 0.87 Sep 17 15:00 Sep 18 20:00 Sep 20 01:00 Sep 21 06:00 Sep 22 11:0…" at bounding box center [436, 405] width 468 height 109
click at [370, 86] on button "Events" at bounding box center [395, 81] width 50 height 38
click at [380, 81] on button "Events" at bounding box center [395, 81] width 50 height 38
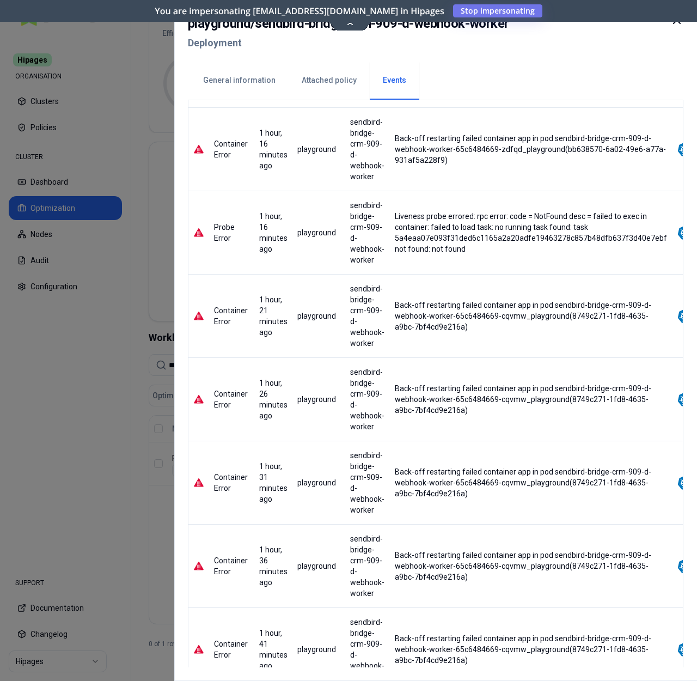
scroll to position [2051, 0]
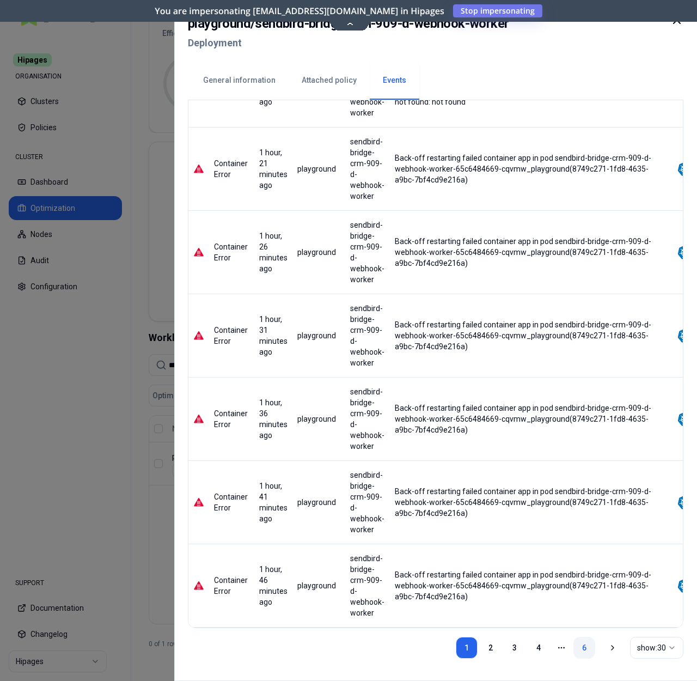
click at [579, 643] on link "6" at bounding box center [585, 648] width 22 height 22
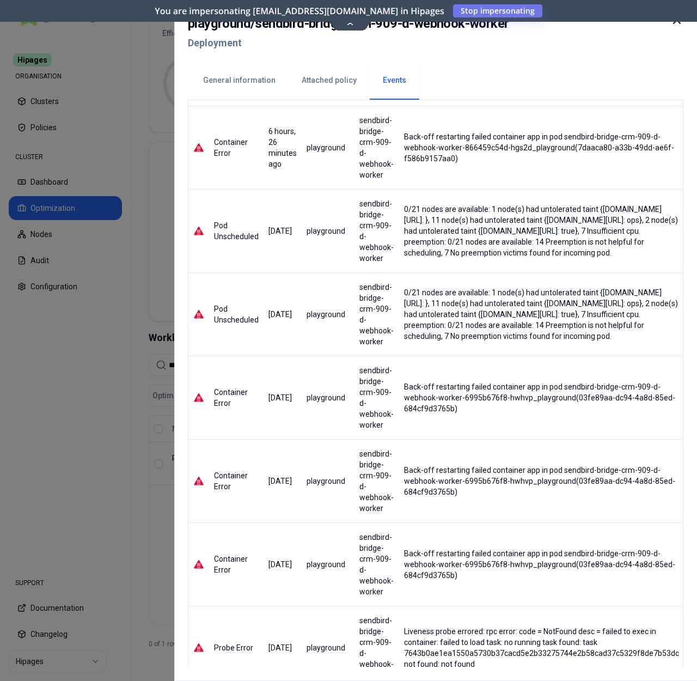
scroll to position [88, 0]
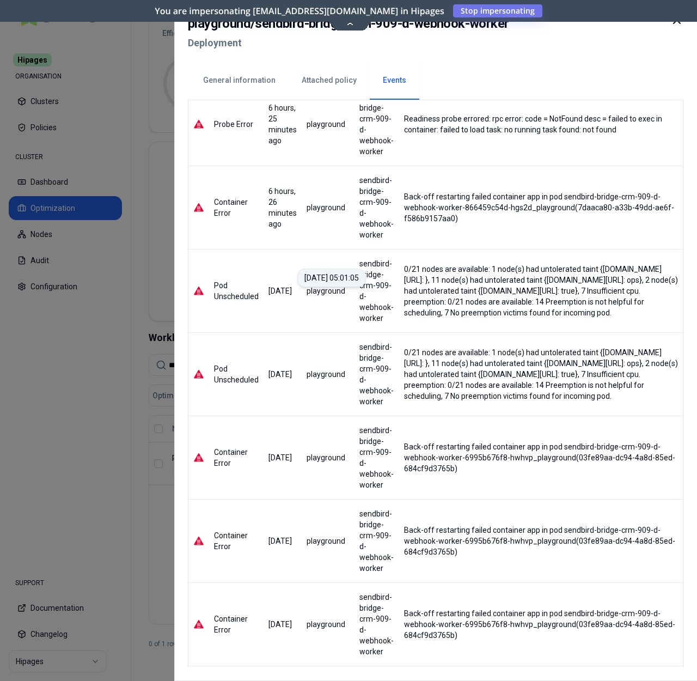
click at [270, 286] on span "1 day, 11 hours ago" at bounding box center [280, 290] width 23 height 9
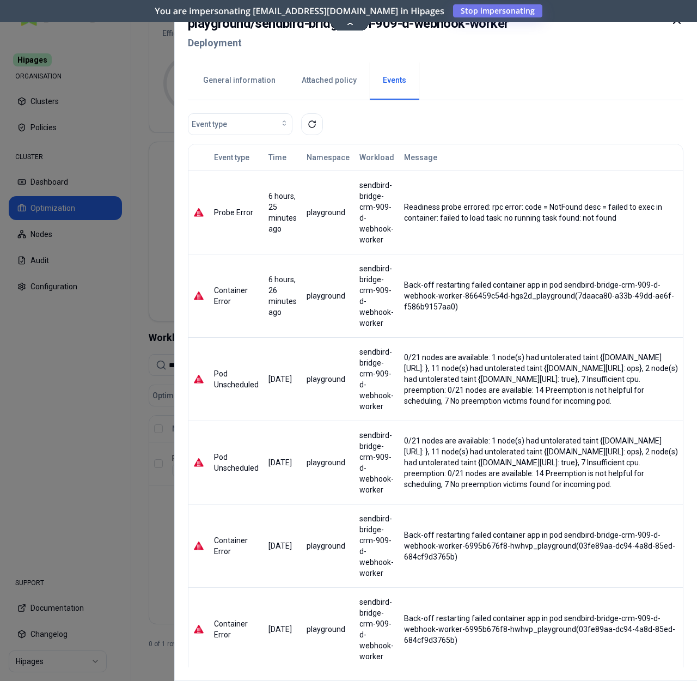
scroll to position [1468, 0]
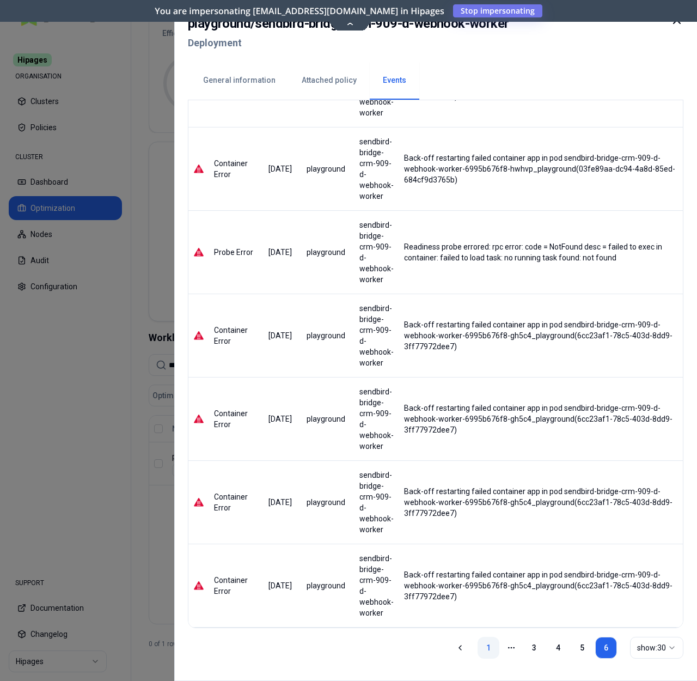
click at [491, 642] on link "1" at bounding box center [489, 648] width 22 height 22
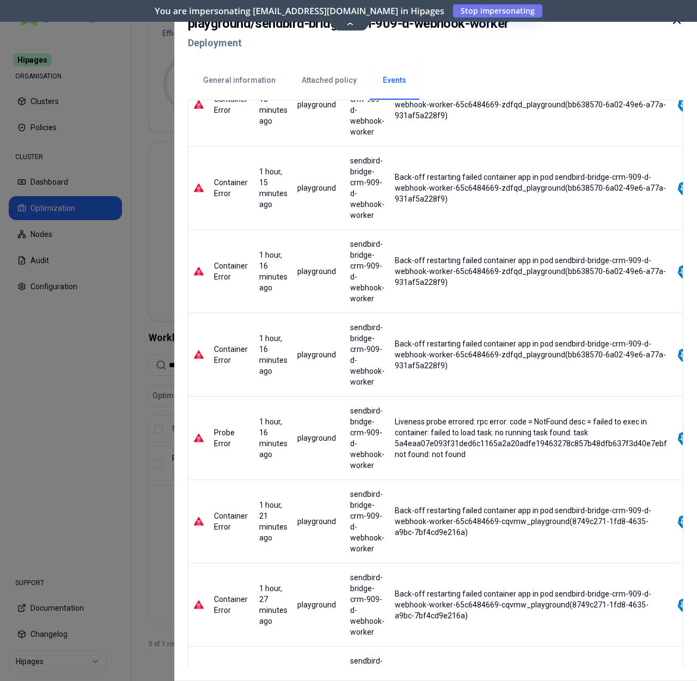
scroll to position [2051, 0]
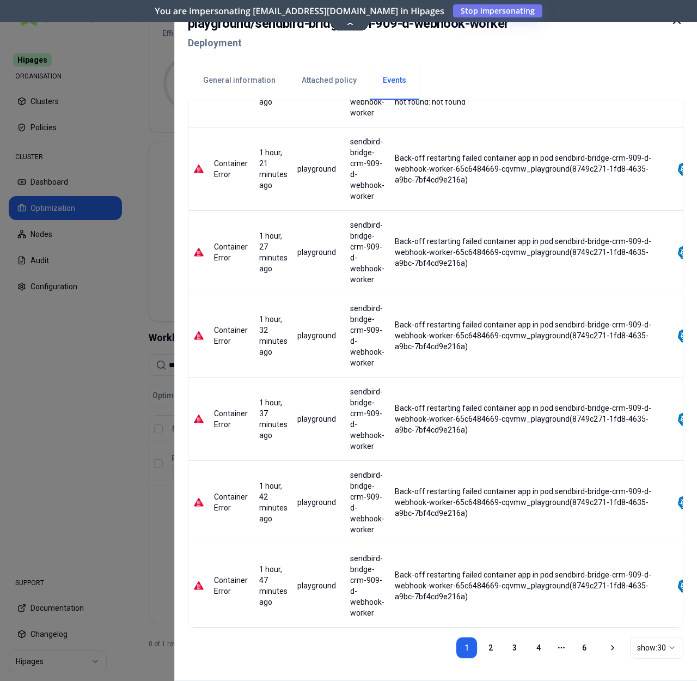
click at [581, 644] on link "6" at bounding box center [585, 648] width 22 height 22
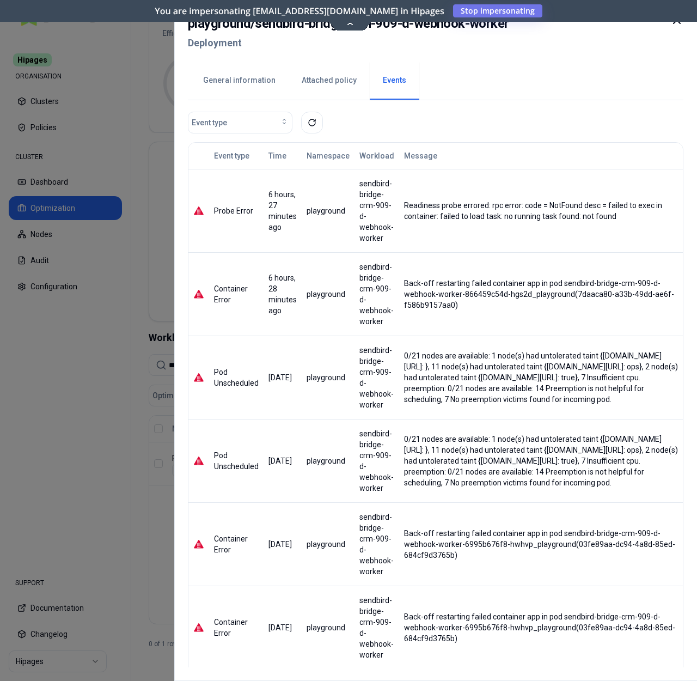
scroll to position [2, 0]
click at [437, 321] on td "Back-off restarting failed container app in pod sendbird-bridge-crm-909-d-webho…" at bounding box center [541, 293] width 285 height 83
click at [468, 306] on div "Back-off restarting failed container app in pod sendbird-bridge-crm-909-d-webho…" at bounding box center [541, 293] width 275 height 33
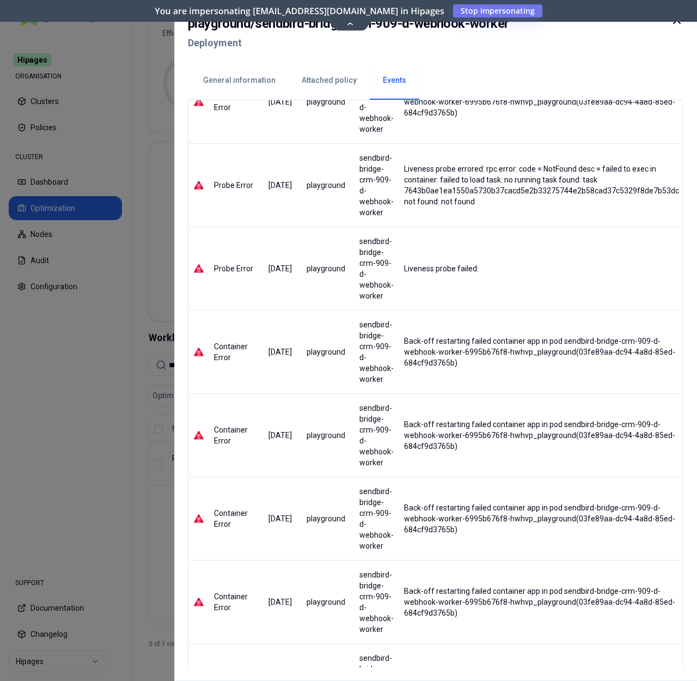
scroll to position [0, 0]
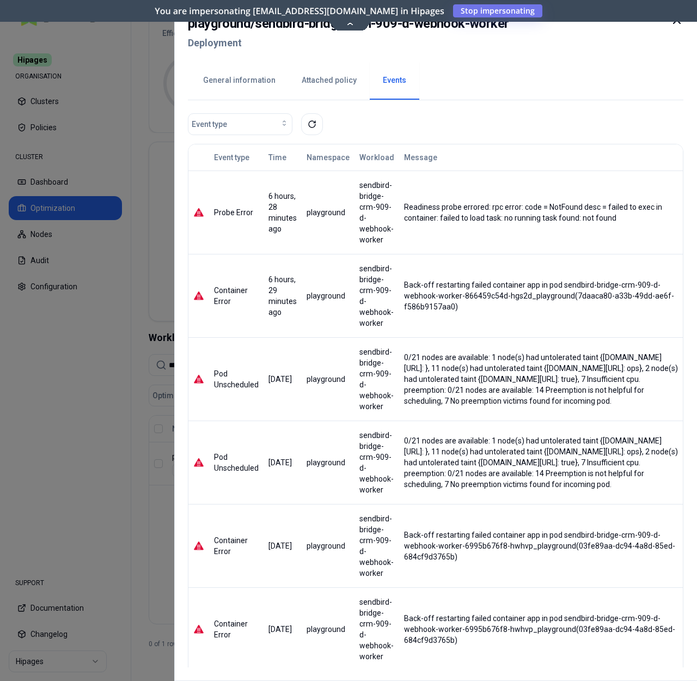
click at [222, 106] on div "Event type Event type Time Namespace Workload Message Event source Probe Error …" at bounding box center [436, 383] width 496 height 567
click at [225, 129] on span "Event type" at bounding box center [209, 124] width 35 height 11
click at [224, 150] on span "Automation Status Changed" at bounding box center [242, 148] width 95 height 11
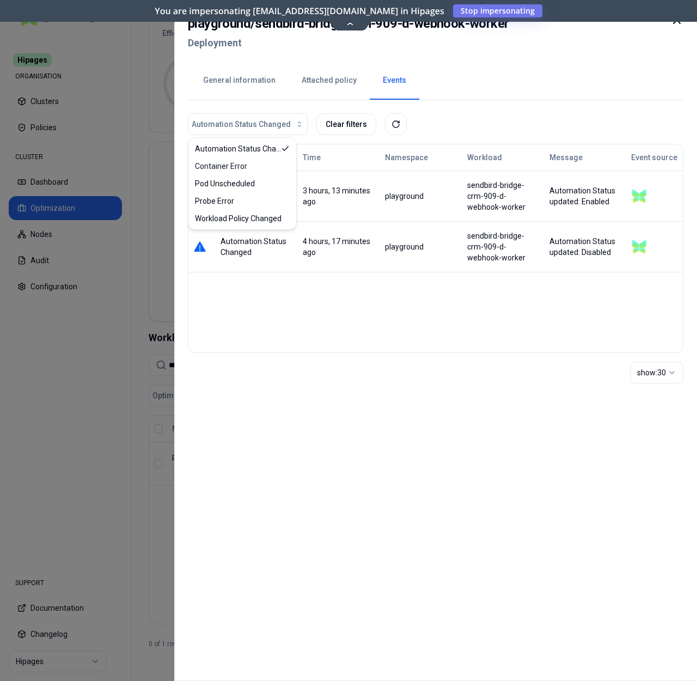
click at [472, 300] on div "Event type Time Namespace Workload Message Event source Automation Status Chang…" at bounding box center [436, 248] width 496 height 209
click at [346, 259] on td "4 hours, 17 minutes ago" at bounding box center [339, 246] width 82 height 51
click at [320, 82] on button "Attached policy" at bounding box center [329, 81] width 81 height 38
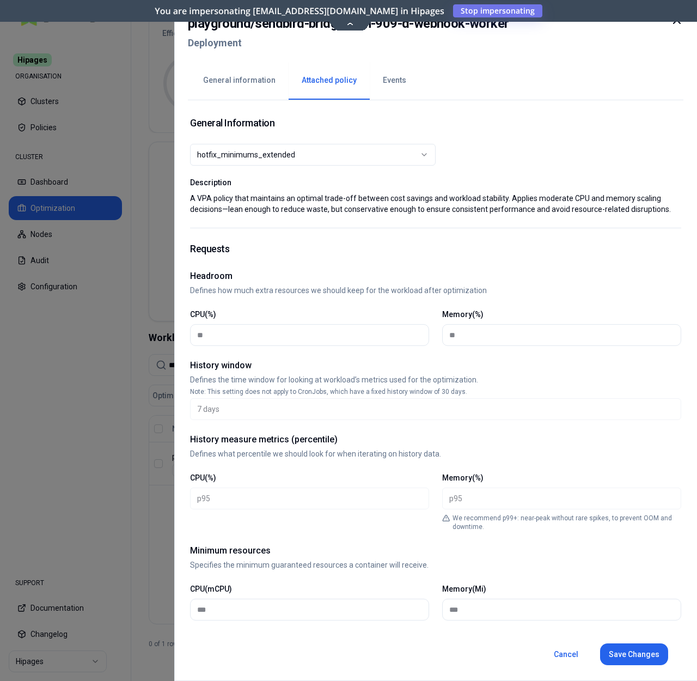
click at [398, 85] on button "Events" at bounding box center [395, 81] width 50 height 38
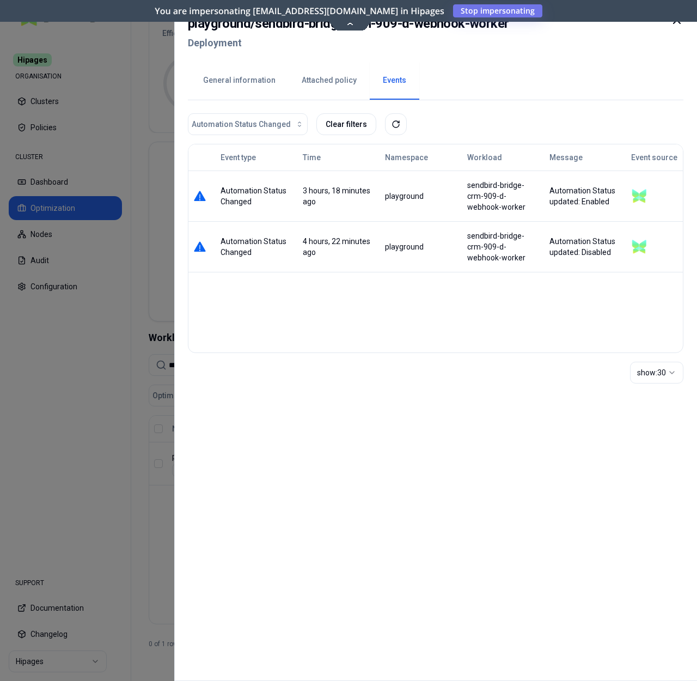
click at [336, 75] on button "Attached policy" at bounding box center [329, 81] width 81 height 38
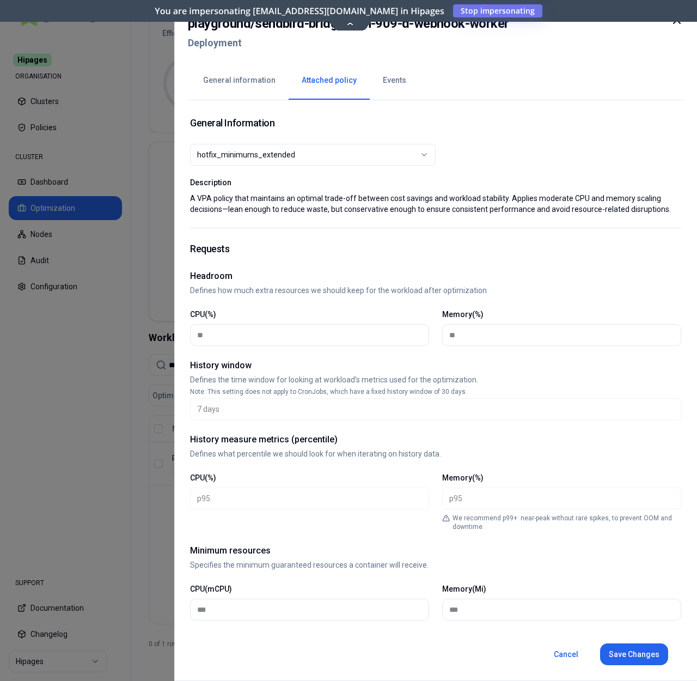
click at [234, 144] on button "hotfix_minimums_extended" at bounding box center [313, 155] width 246 height 22
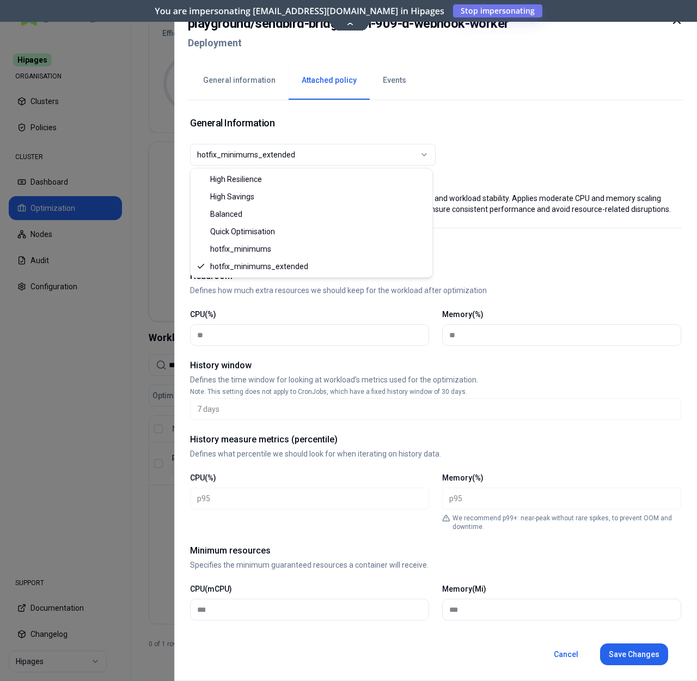
click at [559, 118] on div "General Information" at bounding box center [435, 122] width 491 height 15
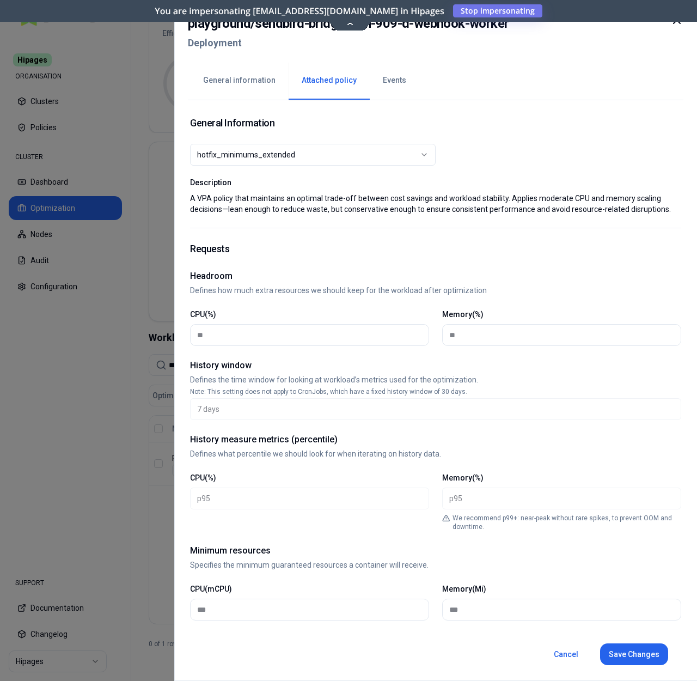
click at [680, 26] on icon at bounding box center [676, 20] width 13 height 13
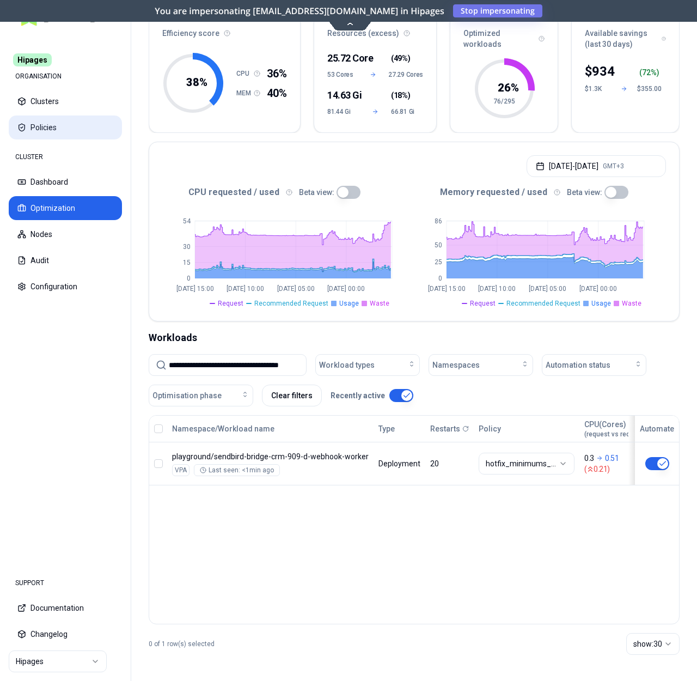
click at [47, 129] on button "Policies" at bounding box center [65, 127] width 113 height 24
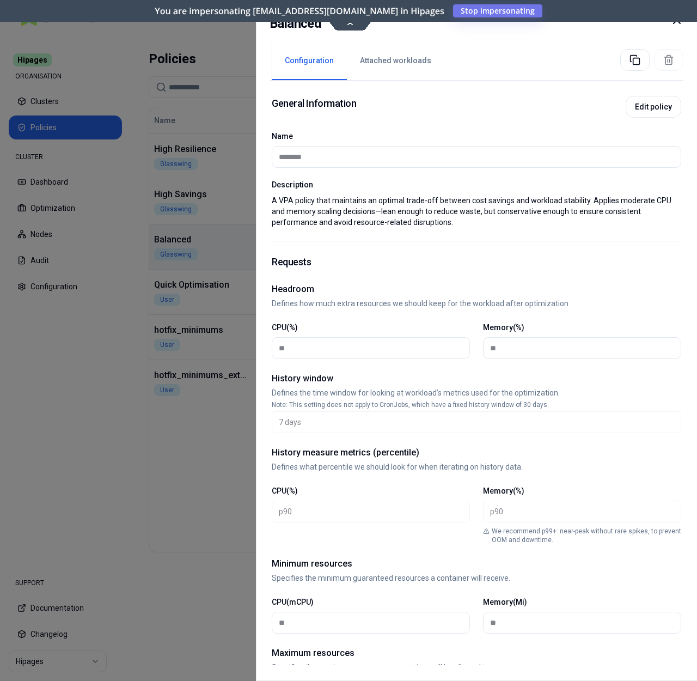
click at [676, 23] on icon at bounding box center [676, 20] width 13 height 13
click at [679, 25] on icon at bounding box center [676, 20] width 13 height 13
